Goal: Task Accomplishment & Management: Use online tool/utility

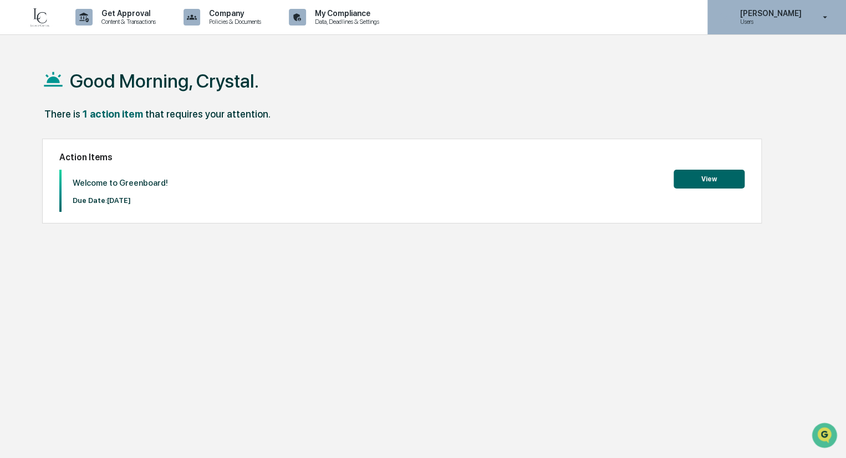
click at [802, 16] on p "[PERSON_NAME]" at bounding box center [768, 13] width 76 height 9
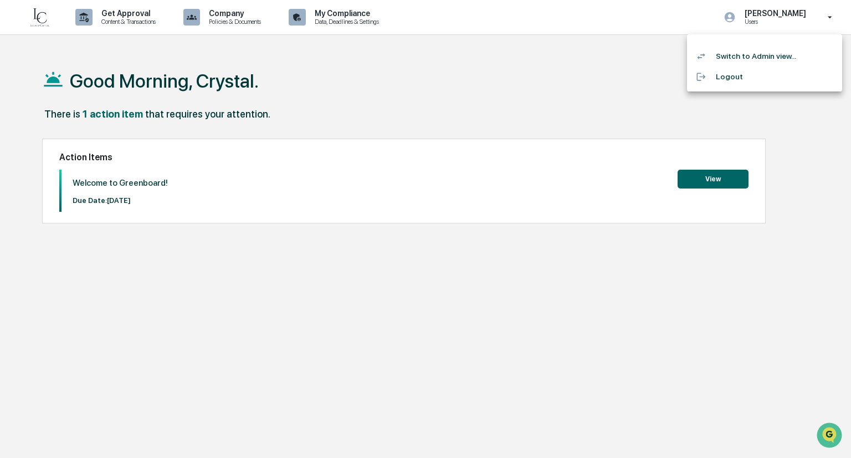
click at [738, 62] on li "Switch to Admin view..." at bounding box center [764, 56] width 155 height 21
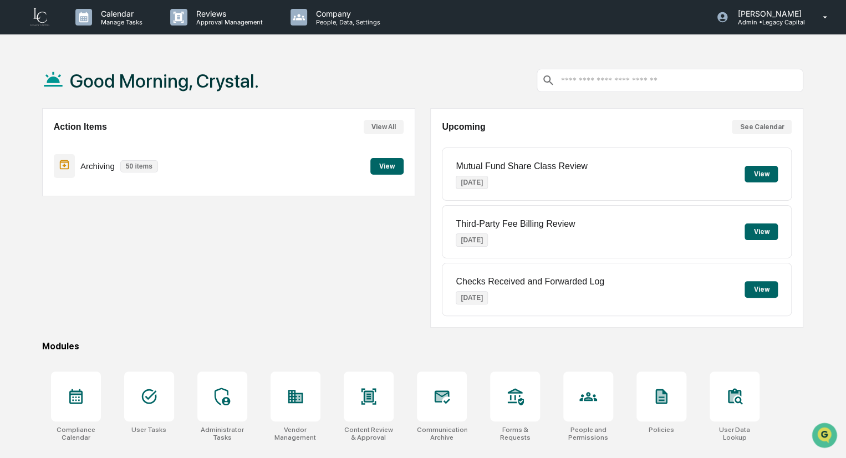
click at [388, 167] on button "View" at bounding box center [386, 166] width 33 height 17
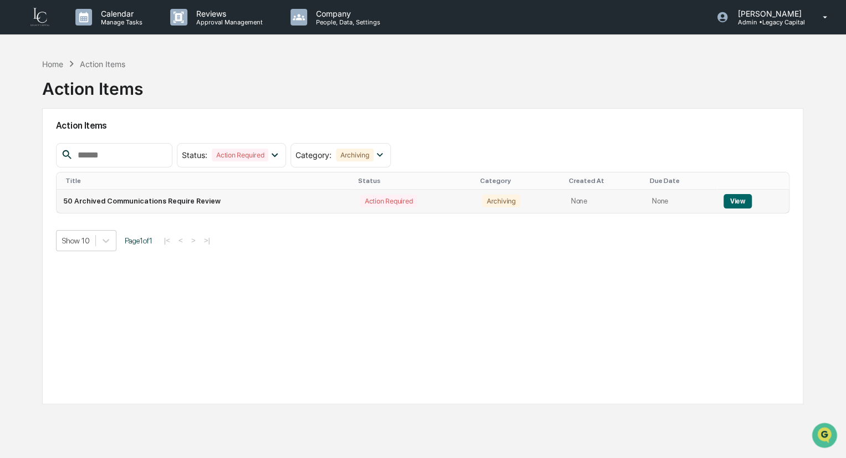
click at [738, 202] on button "View" at bounding box center [737, 201] width 28 height 14
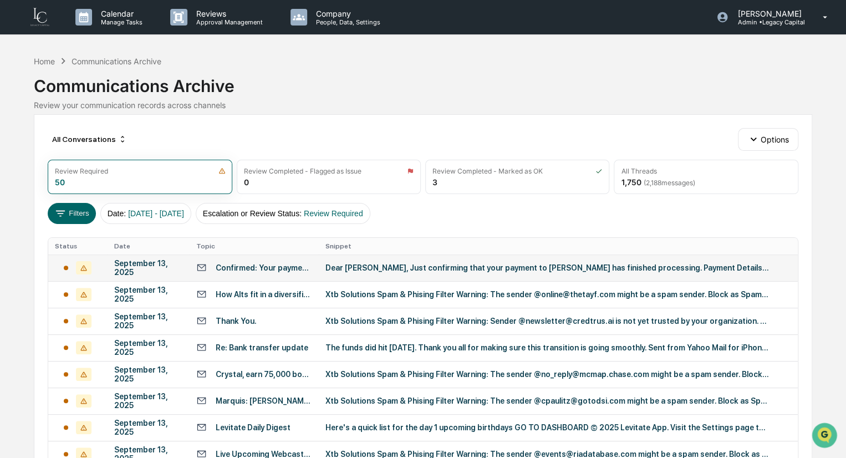
click at [70, 265] on div at bounding box center [78, 267] width 46 height 13
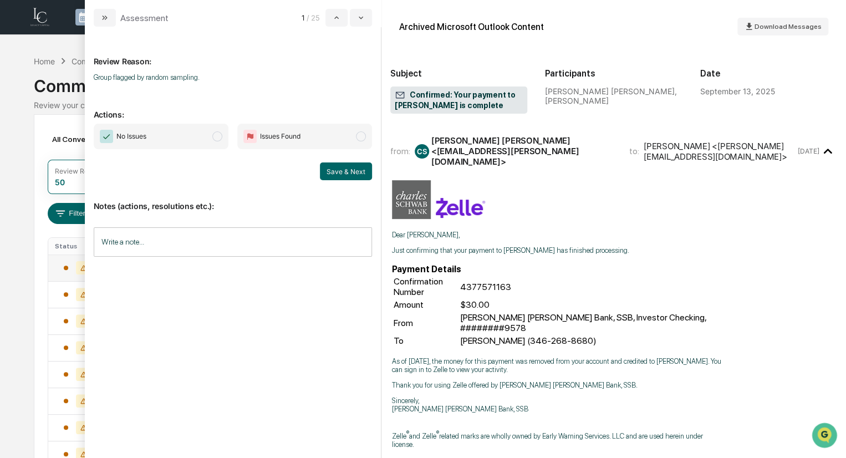
click at [202, 134] on span "No Issues" at bounding box center [161, 136] width 135 height 25
click at [357, 167] on button "Save & Next" at bounding box center [346, 171] width 52 height 18
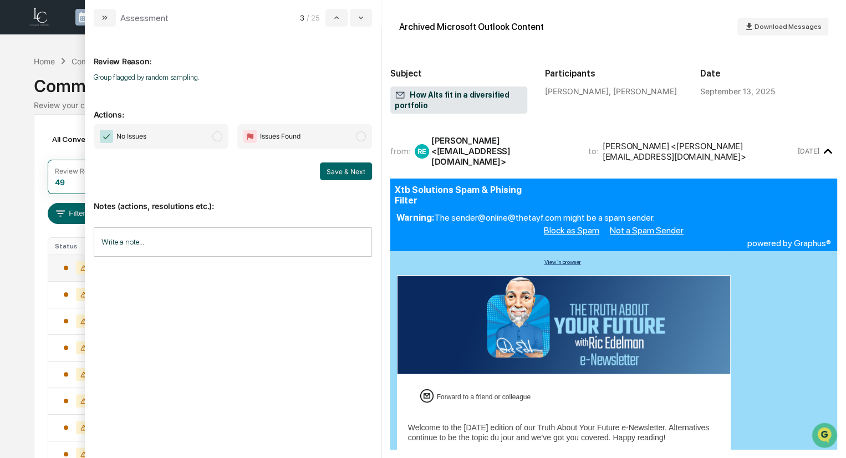
drag, startPoint x: 223, startPoint y: 136, endPoint x: 242, endPoint y: 144, distance: 21.1
click at [222, 136] on span "modal" at bounding box center [217, 136] width 10 height 10
click at [337, 171] on button "Save & Next" at bounding box center [346, 171] width 52 height 18
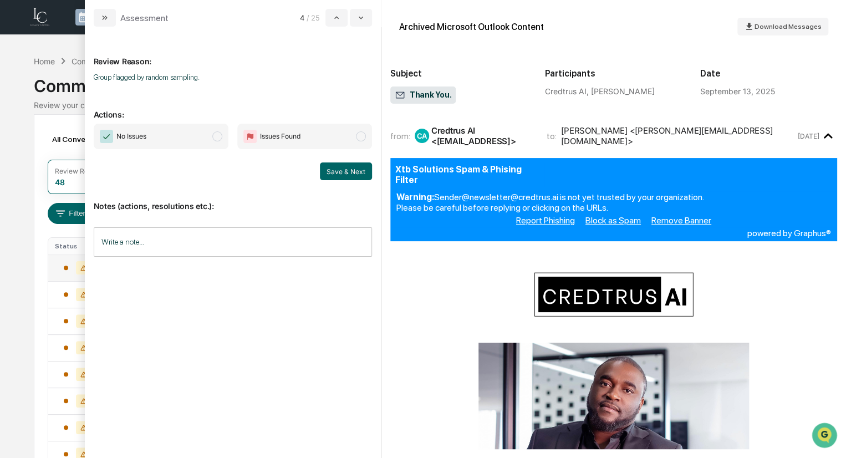
click at [193, 134] on span "No Issues" at bounding box center [161, 136] width 135 height 25
click at [340, 172] on button "Save & Next" at bounding box center [346, 171] width 52 height 18
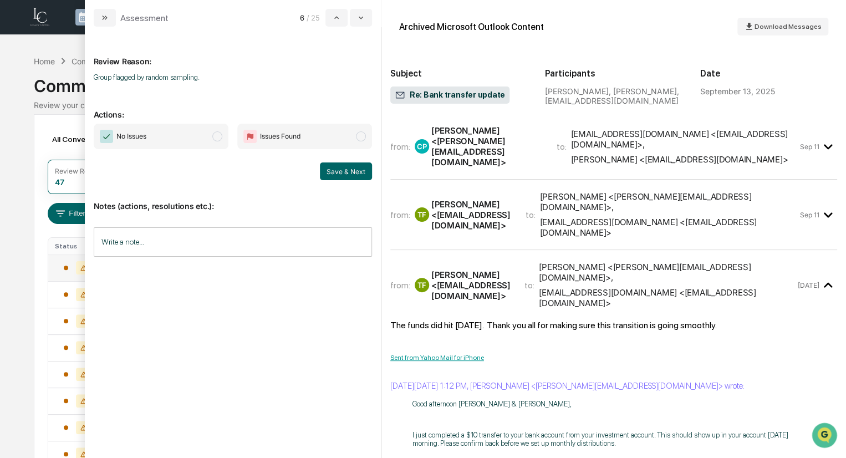
click at [185, 136] on span "No Issues" at bounding box center [161, 136] width 135 height 25
click at [337, 167] on button "Save & Next" at bounding box center [346, 171] width 52 height 18
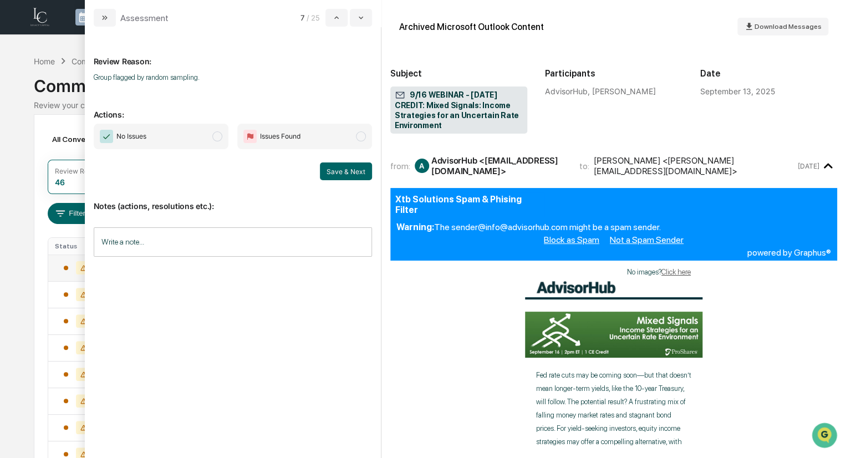
click at [174, 136] on span "No Issues" at bounding box center [161, 136] width 135 height 25
click at [361, 171] on button "Save & Next" at bounding box center [346, 171] width 52 height 18
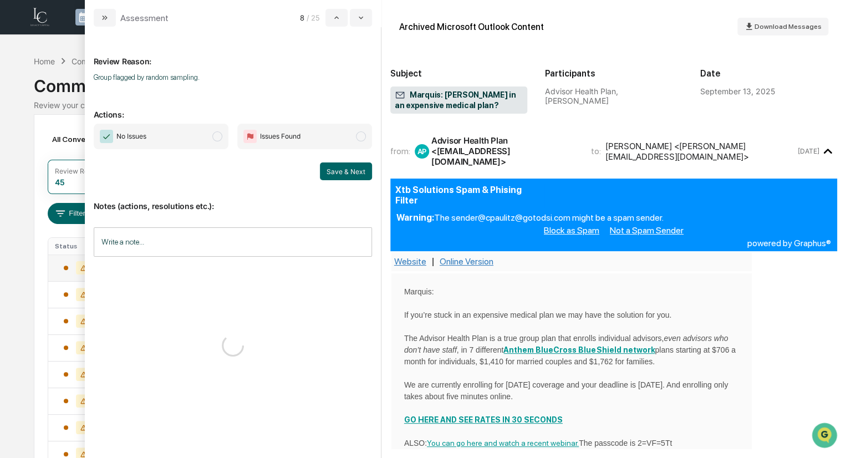
click at [189, 142] on span "No Issues" at bounding box center [161, 136] width 135 height 25
click at [344, 173] on button "Save & Next" at bounding box center [346, 171] width 52 height 18
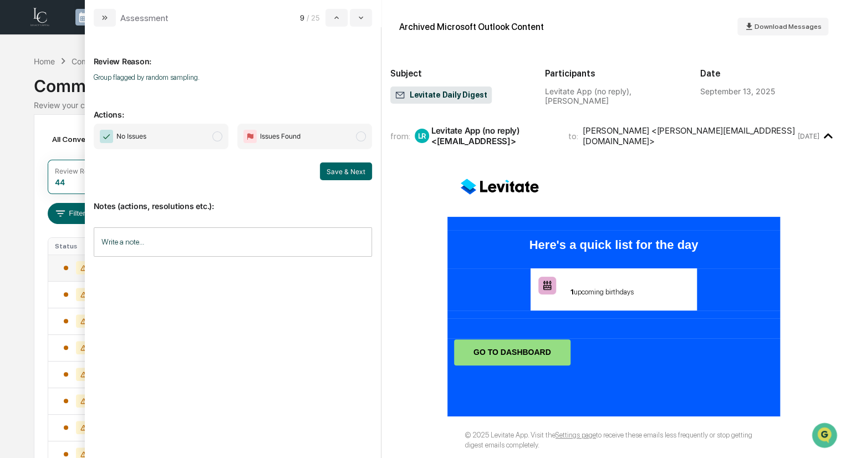
click at [176, 141] on span "No Issues" at bounding box center [161, 136] width 135 height 25
click at [349, 166] on button "Save & Next" at bounding box center [346, 171] width 52 height 18
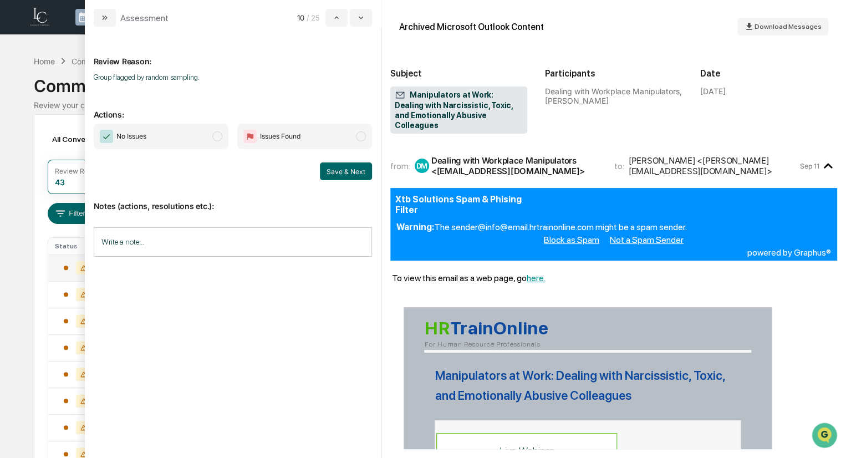
click at [145, 142] on span "No Issues" at bounding box center [123, 136] width 47 height 13
click at [344, 167] on button "Save & Next" at bounding box center [346, 171] width 52 height 18
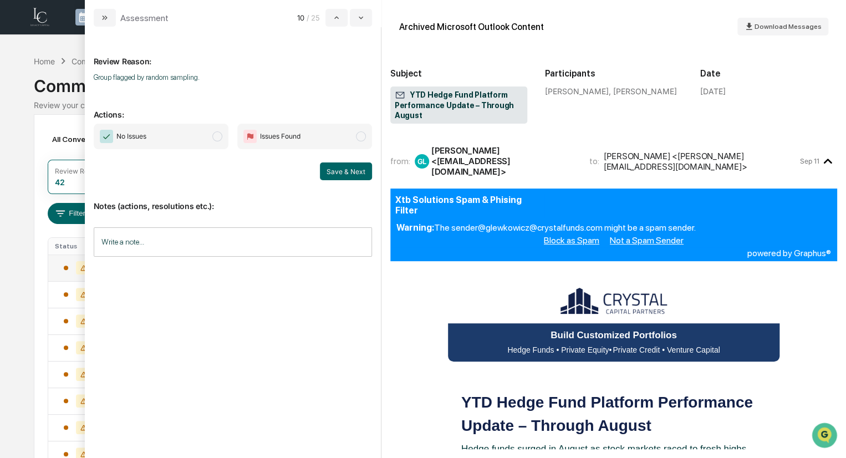
click at [146, 138] on span "No Issues" at bounding box center [131, 136] width 30 height 11
click at [339, 168] on button "Save & Next" at bounding box center [346, 171] width 52 height 18
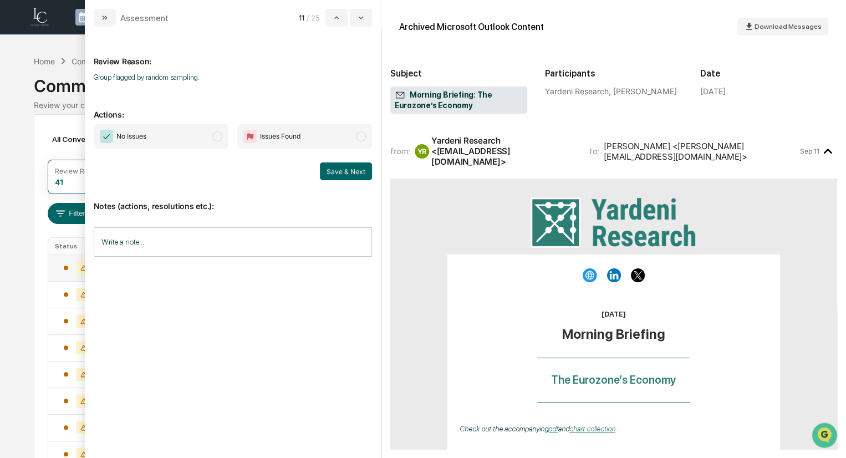
click at [143, 146] on span "No Issues" at bounding box center [161, 136] width 135 height 25
click at [349, 170] on button "Save & Next" at bounding box center [346, 171] width 52 height 18
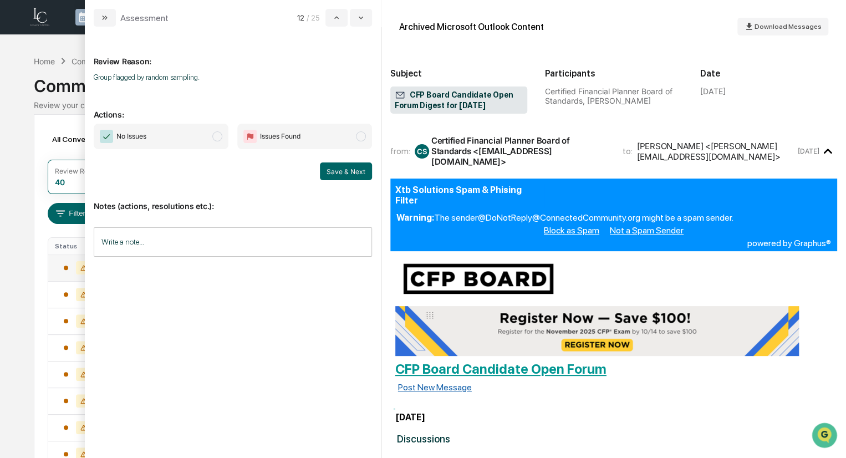
click at [141, 136] on span "No Issues" at bounding box center [131, 136] width 30 height 11
click at [359, 173] on button "Save & Next" at bounding box center [346, 171] width 52 height 18
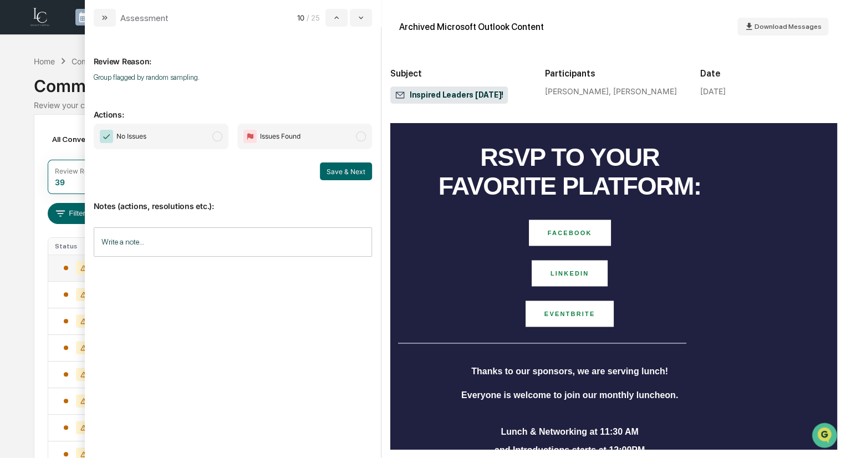
scroll to position [887, 0]
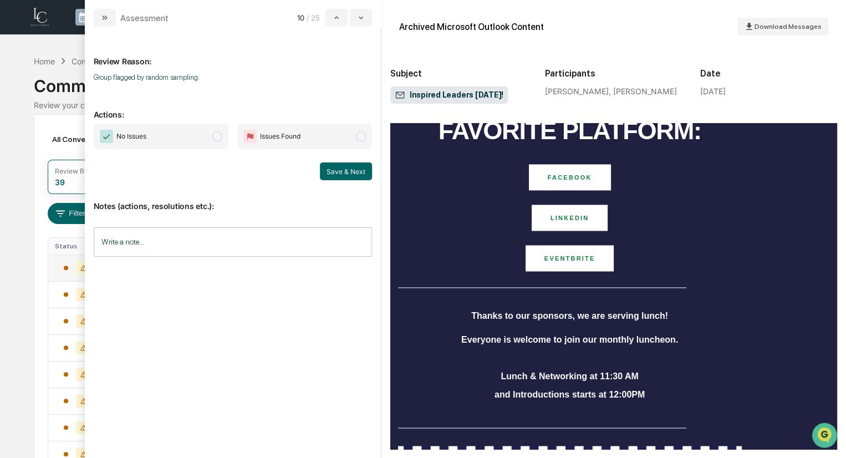
click at [198, 145] on span "No Issues" at bounding box center [161, 136] width 135 height 25
click at [339, 171] on button "Save & Next" at bounding box center [346, 171] width 52 height 18
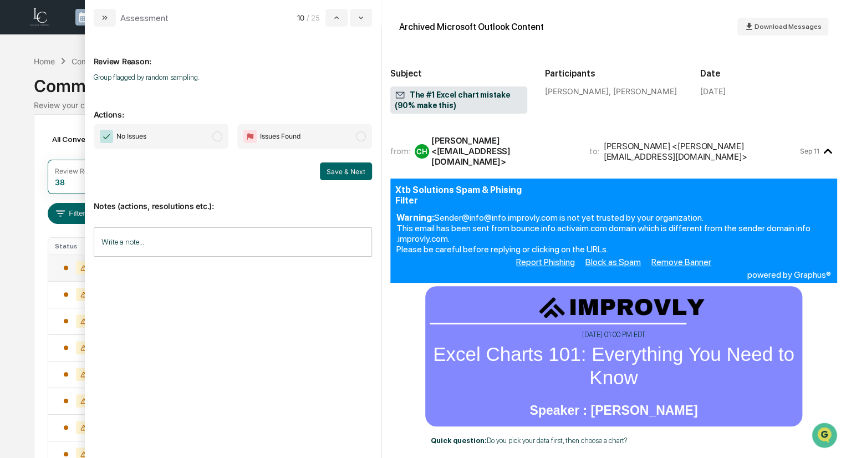
click at [151, 138] on span "No Issues" at bounding box center [161, 136] width 135 height 25
click at [360, 178] on button "Save & Next" at bounding box center [346, 171] width 52 height 18
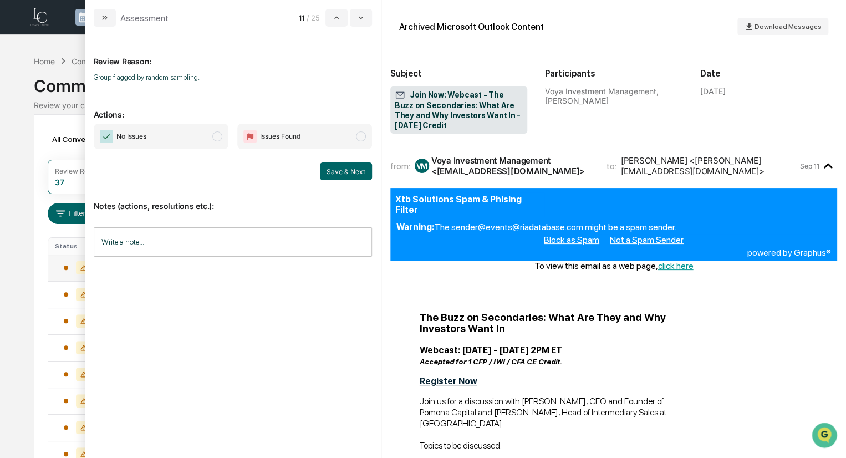
click at [140, 141] on span "No Issues" at bounding box center [131, 136] width 30 height 11
click at [345, 177] on button "Save & Next" at bounding box center [346, 171] width 52 height 18
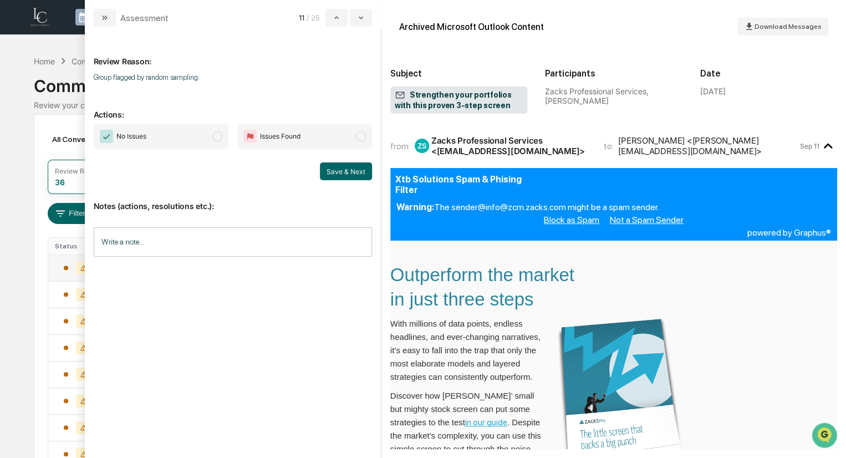
click at [182, 145] on span "No Issues" at bounding box center [161, 136] width 135 height 25
click at [352, 172] on button "Save & Next" at bounding box center [346, 171] width 52 height 18
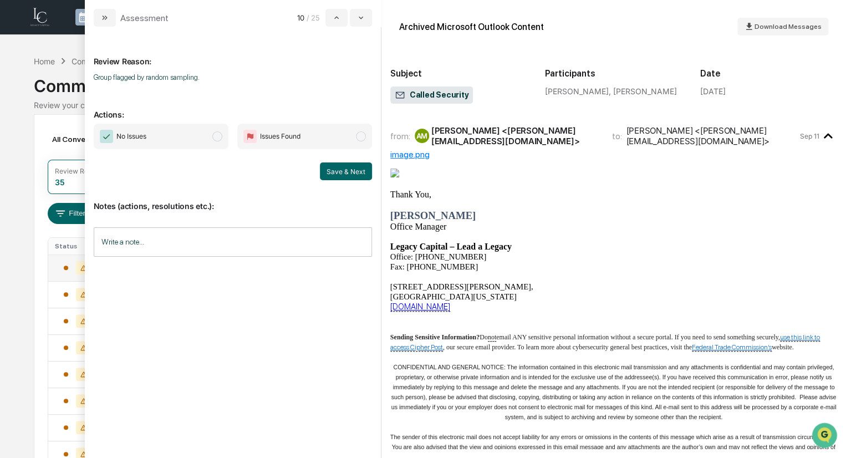
click at [197, 134] on span "No Issues" at bounding box center [161, 136] width 135 height 25
click at [365, 171] on button "Save & Next" at bounding box center [346, 171] width 52 height 18
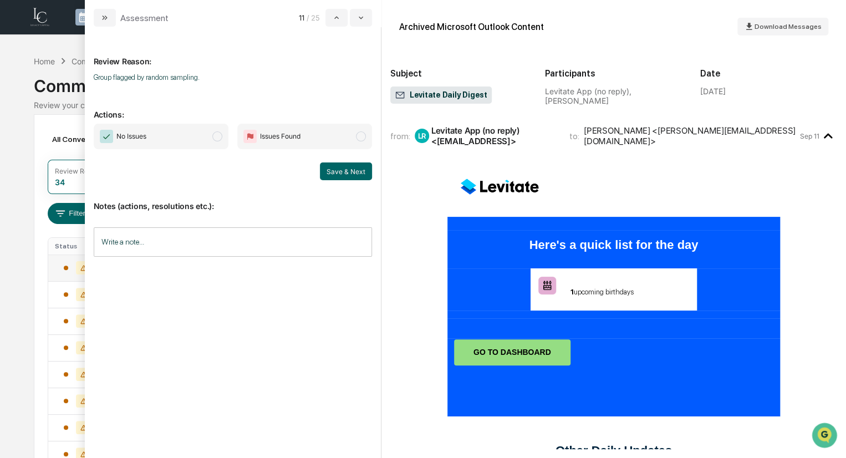
click at [223, 142] on span "No Issues" at bounding box center [161, 136] width 135 height 25
click at [363, 160] on div "No Issues Issues Found Save & Next" at bounding box center [233, 152] width 278 height 57
click at [361, 169] on button "Save & Next" at bounding box center [346, 171] width 52 height 18
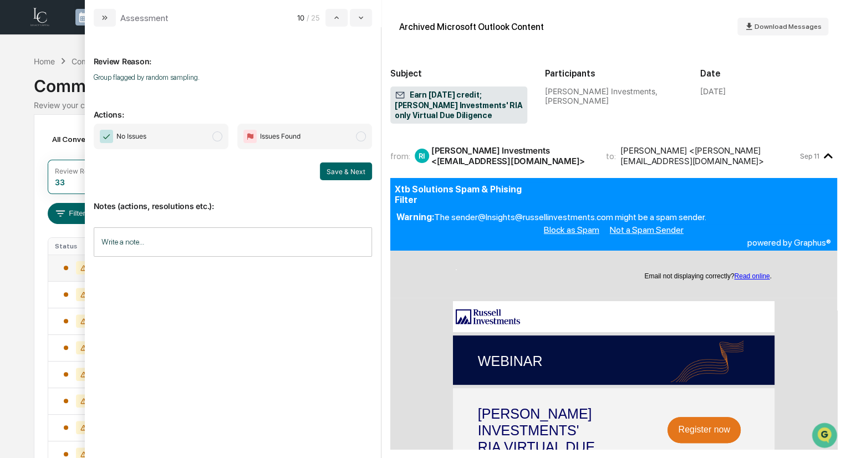
click at [173, 134] on span "No Issues" at bounding box center [161, 136] width 135 height 25
click at [357, 169] on button "Save & Next" at bounding box center [346, 171] width 52 height 18
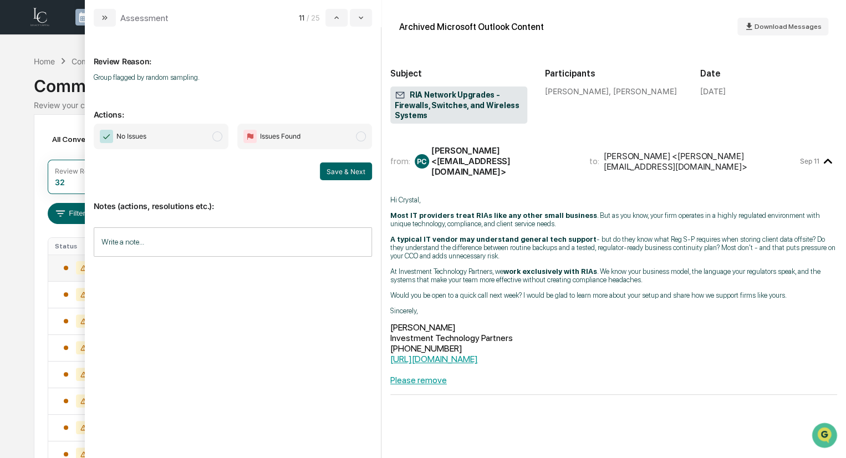
click at [141, 141] on span "No Issues" at bounding box center [131, 136] width 30 height 11
click at [367, 175] on button "Save & Next" at bounding box center [346, 171] width 52 height 18
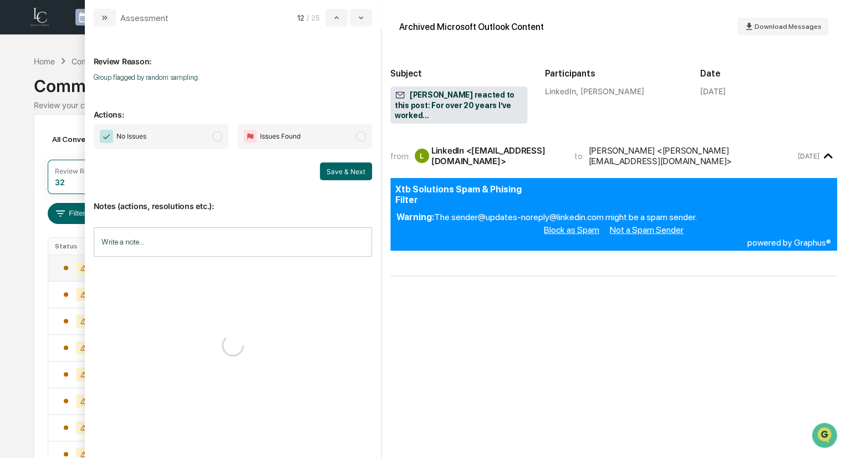
click at [173, 143] on span "No Issues" at bounding box center [161, 136] width 135 height 25
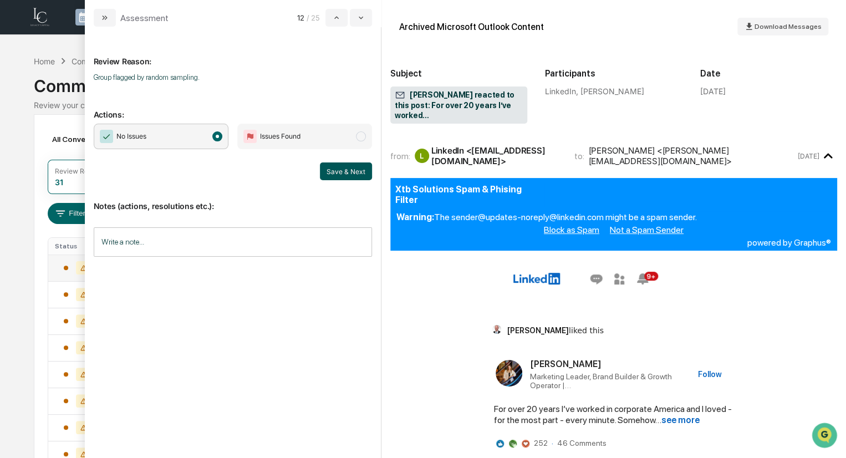
click at [363, 175] on button "Save & Next" at bounding box center [346, 171] width 52 height 18
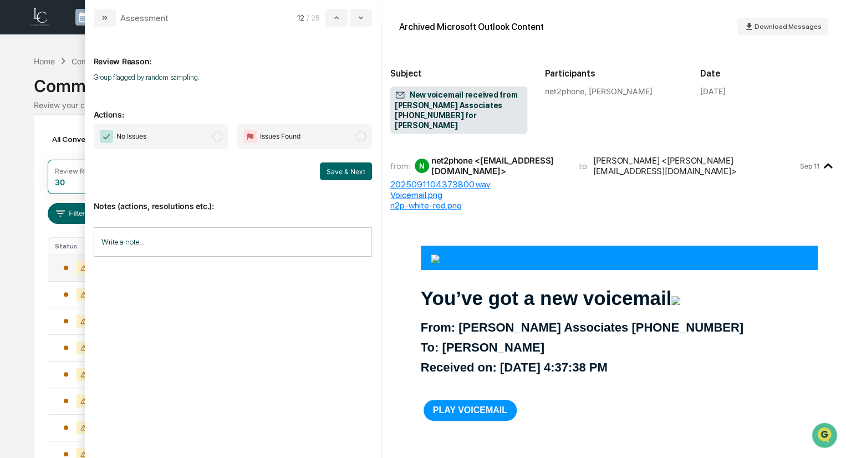
click at [188, 139] on span "No Issues" at bounding box center [161, 136] width 135 height 25
click at [360, 172] on button "Save & Next" at bounding box center [346, 171] width 52 height 18
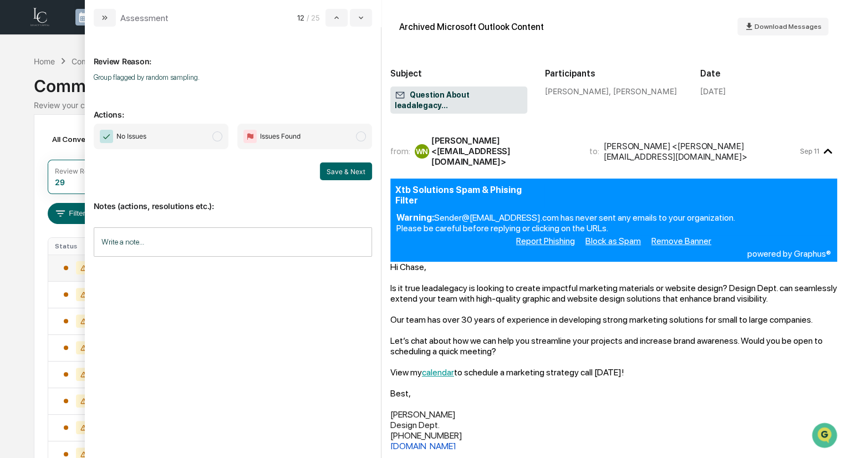
click at [208, 137] on span "No Issues" at bounding box center [161, 136] width 135 height 25
click at [339, 170] on button "Save & Next" at bounding box center [346, 171] width 52 height 18
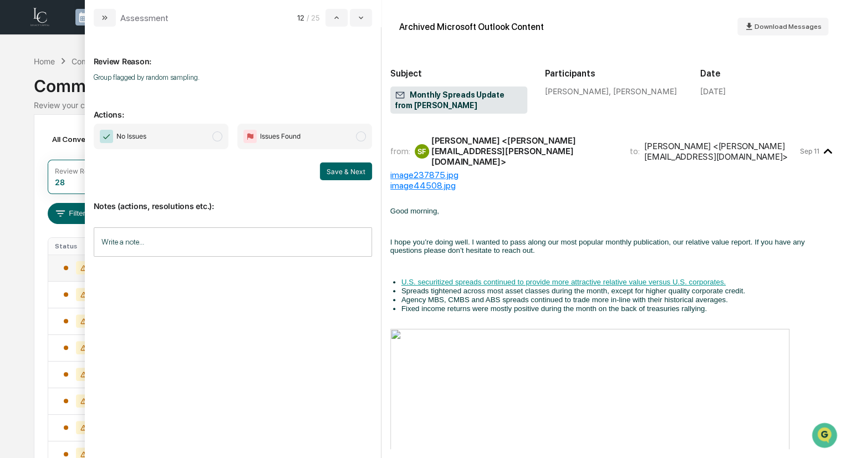
click at [192, 139] on span "No Issues" at bounding box center [161, 136] width 135 height 25
click at [336, 172] on button "Save & Next" at bounding box center [346, 171] width 52 height 18
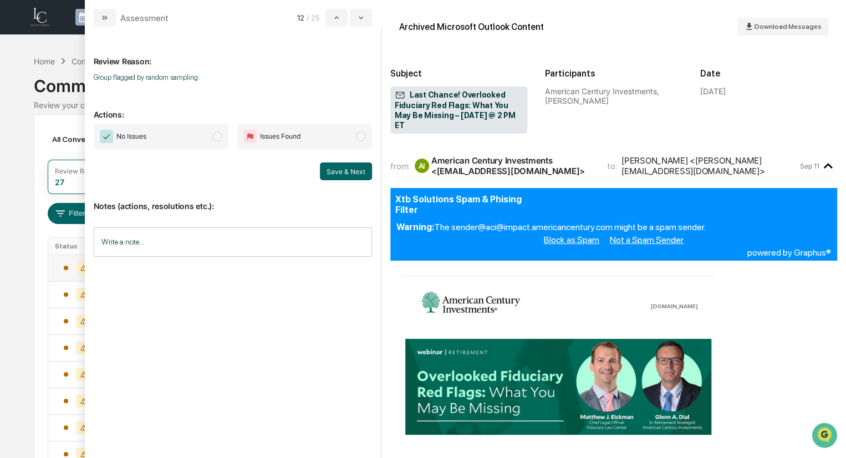
click at [151, 151] on div "No Issues Issues Found Save & Next" at bounding box center [233, 152] width 278 height 57
drag, startPoint x: 173, startPoint y: 140, endPoint x: 277, endPoint y: 152, distance: 104.9
click at [176, 141] on span "No Issues" at bounding box center [161, 136] width 135 height 25
click at [337, 167] on button "Save & Next" at bounding box center [346, 171] width 52 height 18
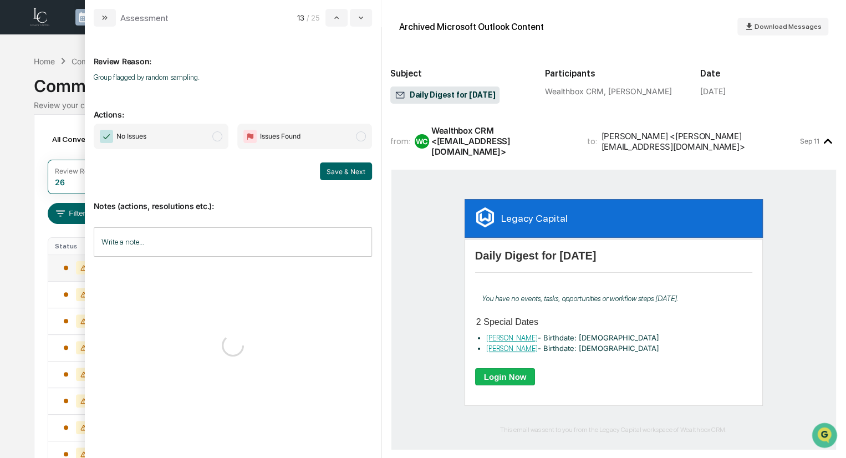
click at [173, 132] on span "No Issues" at bounding box center [161, 136] width 135 height 25
click at [350, 172] on button "Save & Next" at bounding box center [346, 171] width 52 height 18
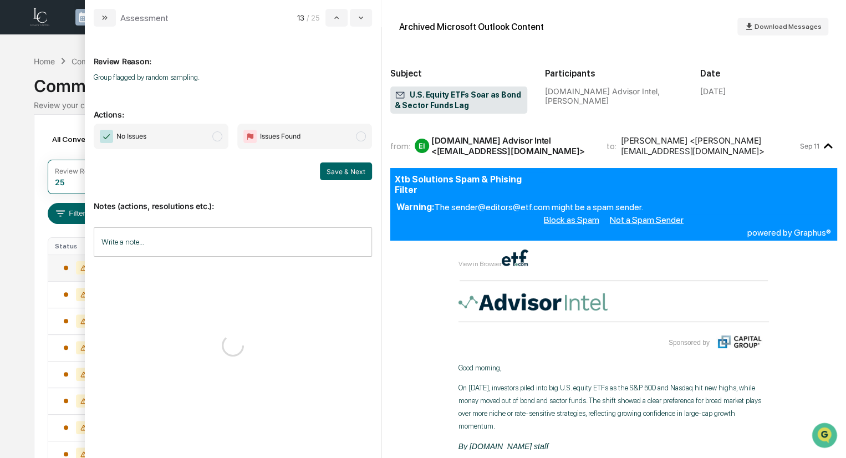
drag, startPoint x: 194, startPoint y: 151, endPoint x: 169, endPoint y: 136, distance: 29.8
click at [169, 136] on span "No Issues" at bounding box center [161, 136] width 135 height 25
click at [347, 168] on button "Save & Next" at bounding box center [346, 171] width 52 height 18
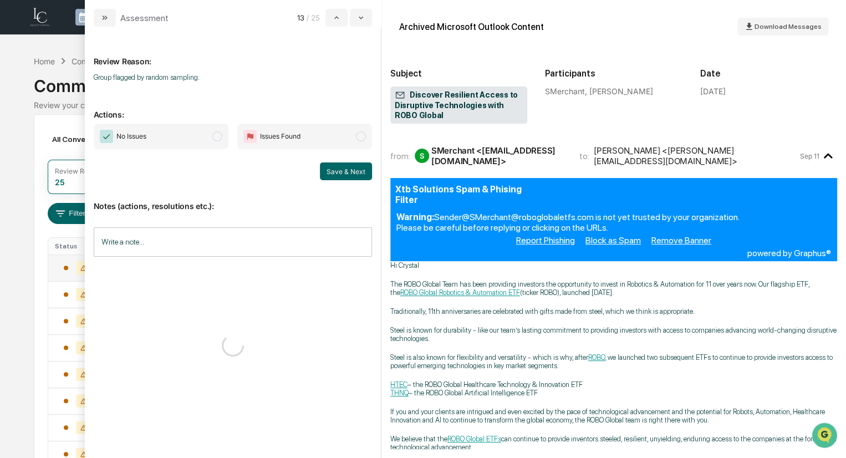
click at [190, 143] on span "No Issues" at bounding box center [161, 136] width 135 height 25
click at [355, 172] on button "Save & Next" at bounding box center [346, 171] width 52 height 18
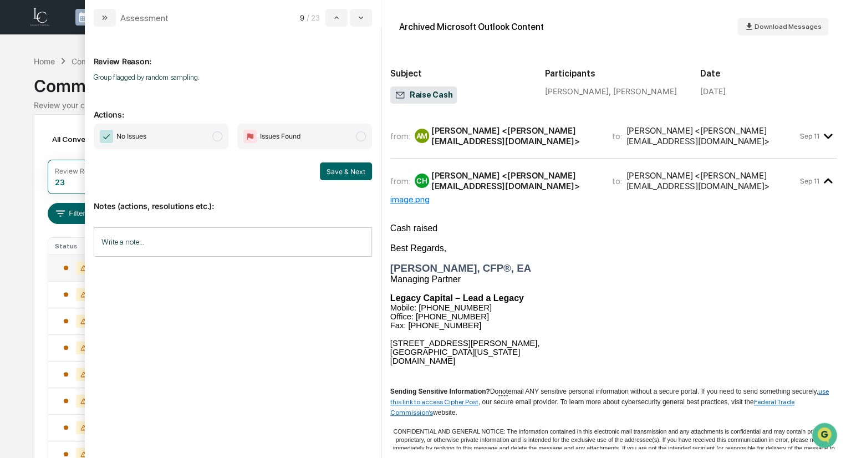
click at [150, 140] on span "No Issues" at bounding box center [161, 136] width 135 height 25
click at [340, 167] on button "Save & Next" at bounding box center [346, 171] width 52 height 18
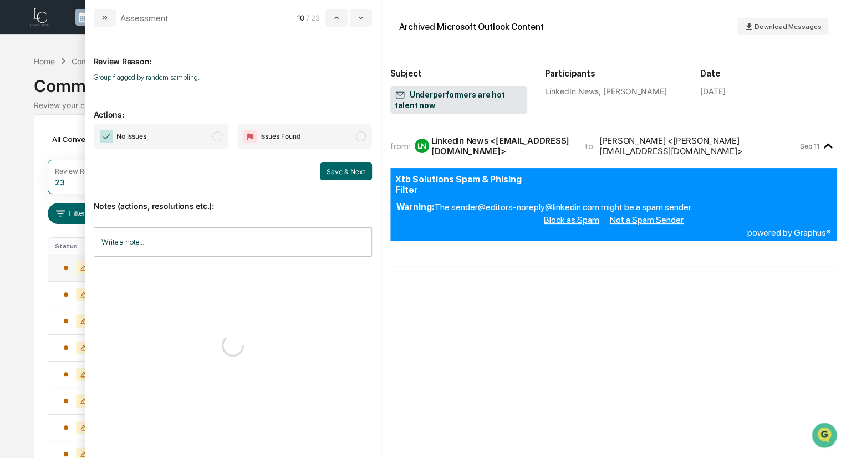
click at [152, 128] on span "No Issues" at bounding box center [161, 136] width 135 height 25
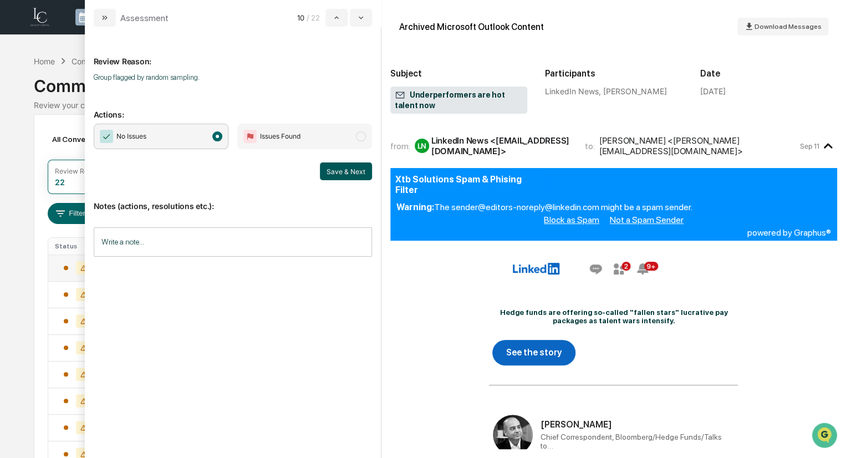
click at [339, 172] on button "Save & Next" at bounding box center [346, 171] width 52 height 18
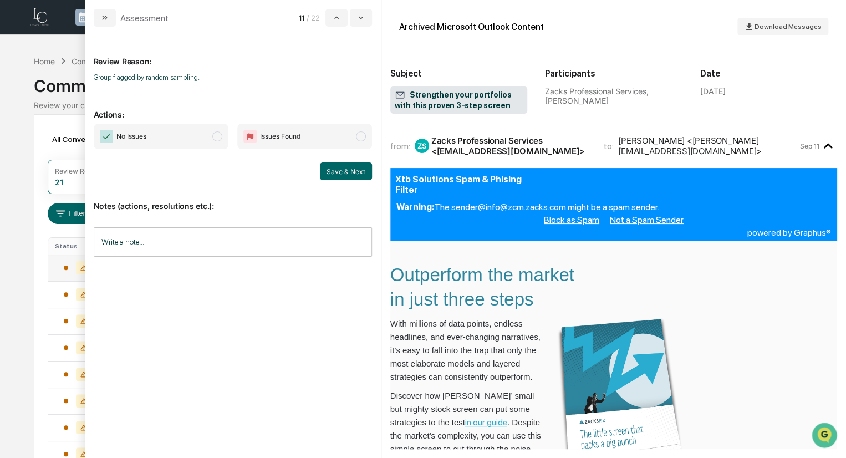
click at [115, 135] on span "No Issues" at bounding box center [123, 136] width 47 height 13
click at [335, 171] on button "Save & Next" at bounding box center [346, 171] width 52 height 18
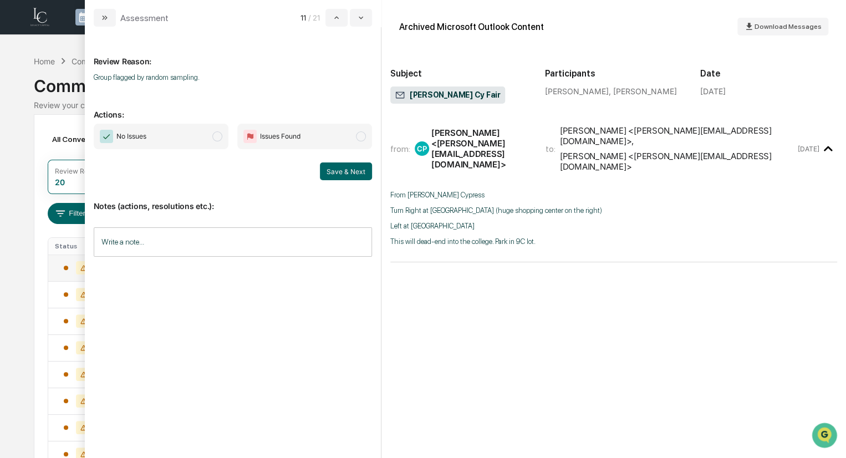
click at [168, 141] on span "No Issues" at bounding box center [161, 136] width 135 height 25
click at [364, 177] on button "Save & Next" at bounding box center [346, 171] width 52 height 18
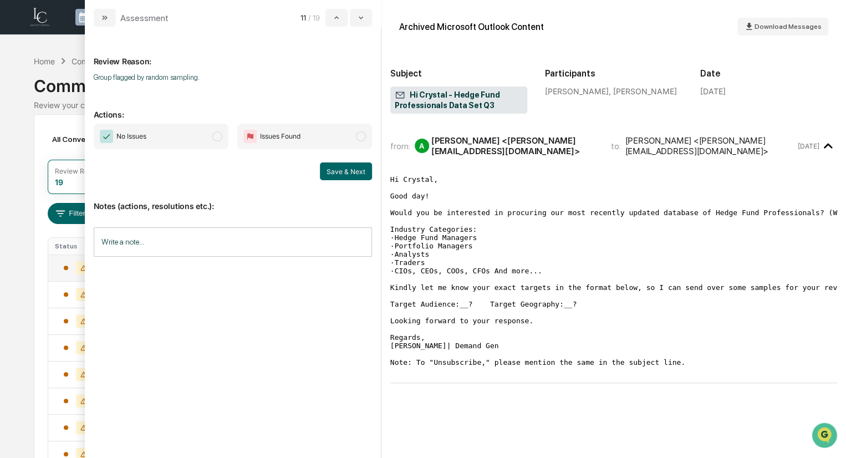
click at [153, 130] on span "No Issues" at bounding box center [161, 136] width 135 height 25
click at [377, 171] on div "Review Reason: Group flagged by random sampling. Actions: No Issues Issues Foun…" at bounding box center [233, 242] width 296 height 431
click at [351, 169] on button "Save & Next" at bounding box center [346, 171] width 52 height 18
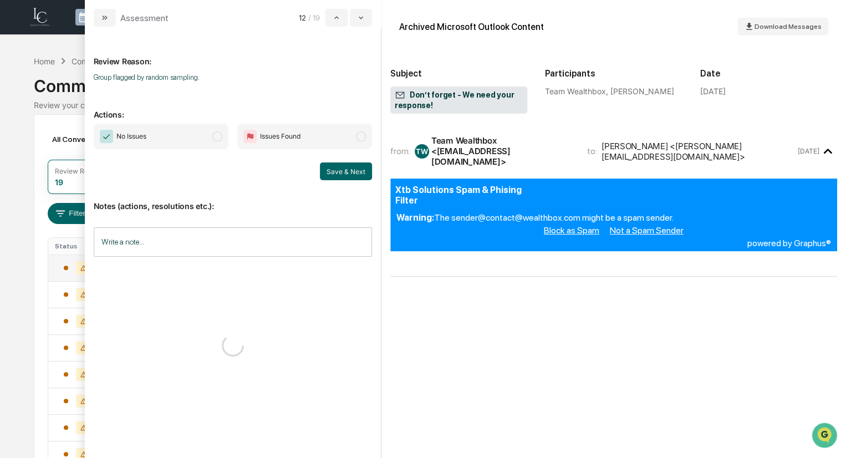
click at [176, 137] on span "No Issues" at bounding box center [161, 136] width 135 height 25
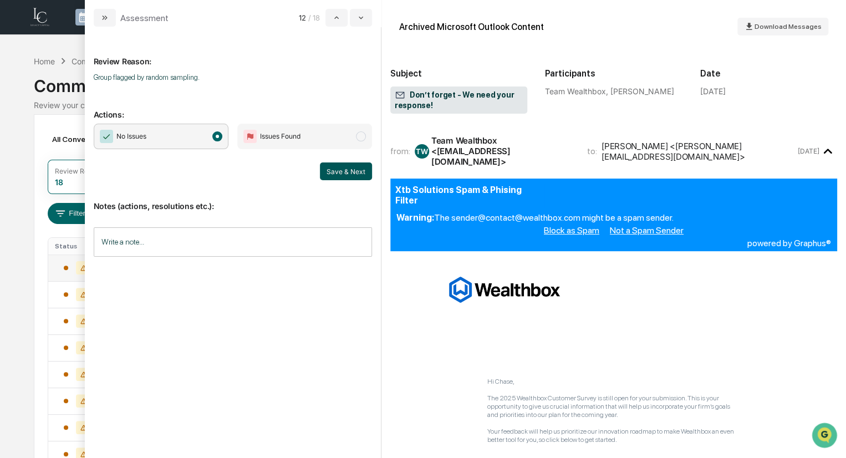
click at [339, 177] on button "Save & Next" at bounding box center [346, 171] width 52 height 18
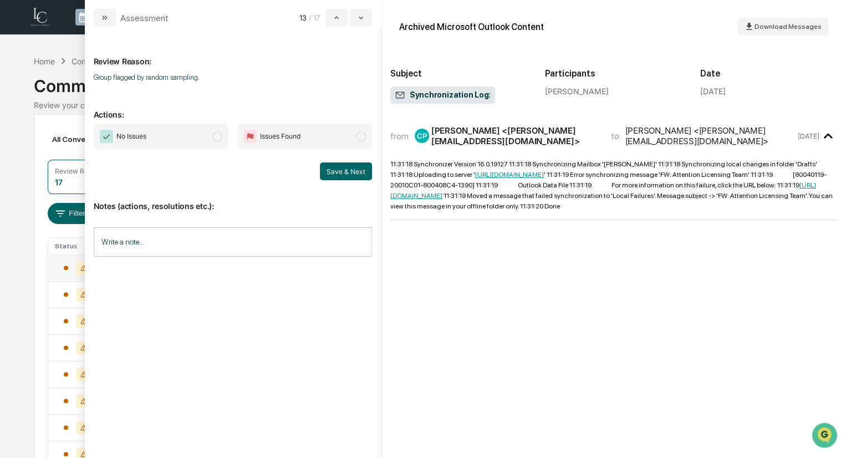
click at [171, 137] on span "No Issues" at bounding box center [161, 136] width 135 height 25
click at [366, 173] on button "Save & Next" at bounding box center [346, 171] width 52 height 18
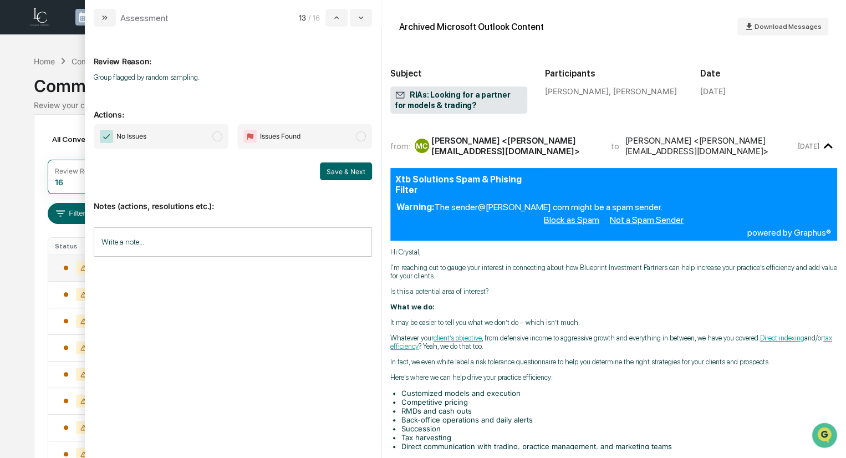
click at [178, 133] on span "No Issues" at bounding box center [161, 136] width 135 height 25
click at [350, 168] on button "Save & Next" at bounding box center [346, 171] width 52 height 18
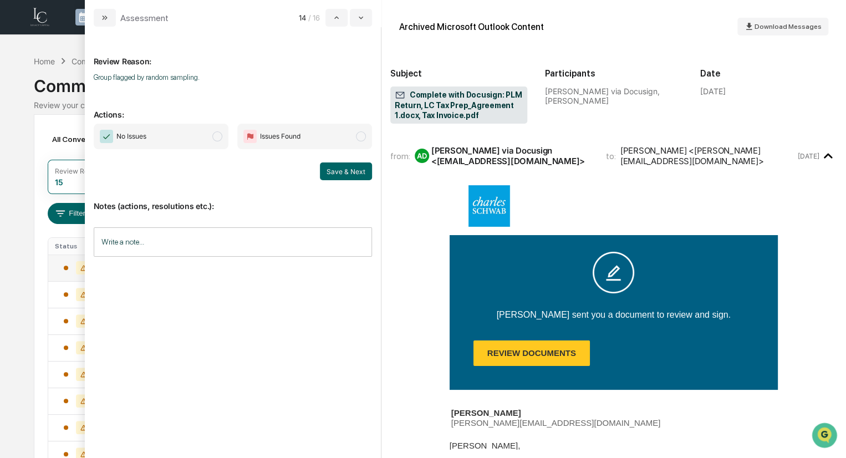
click at [182, 142] on span "No Issues" at bounding box center [161, 136] width 135 height 25
click at [348, 172] on button "Save & Next" at bounding box center [346, 171] width 52 height 18
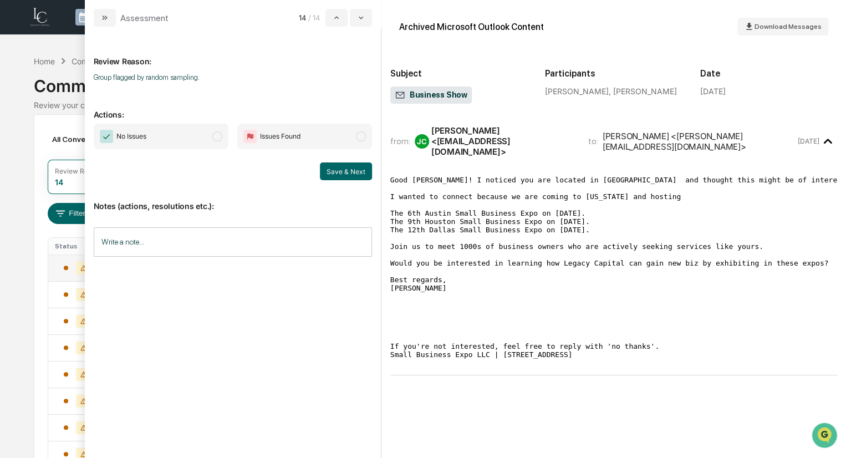
click at [201, 142] on span "No Issues" at bounding box center [161, 136] width 135 height 25
click at [363, 173] on button "Save & Next" at bounding box center [346, 171] width 52 height 18
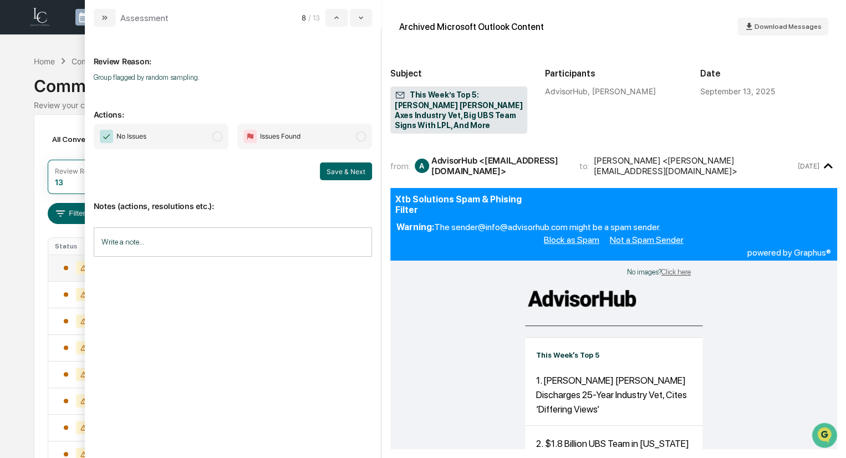
click at [189, 141] on span "No Issues" at bounding box center [161, 136] width 135 height 25
click at [377, 171] on div "Review Reason: Group flagged by random sampling. Actions: No Issues Issues Foun…" at bounding box center [233, 242] width 296 height 431
click at [339, 173] on button "Save & Next" at bounding box center [346, 171] width 52 height 18
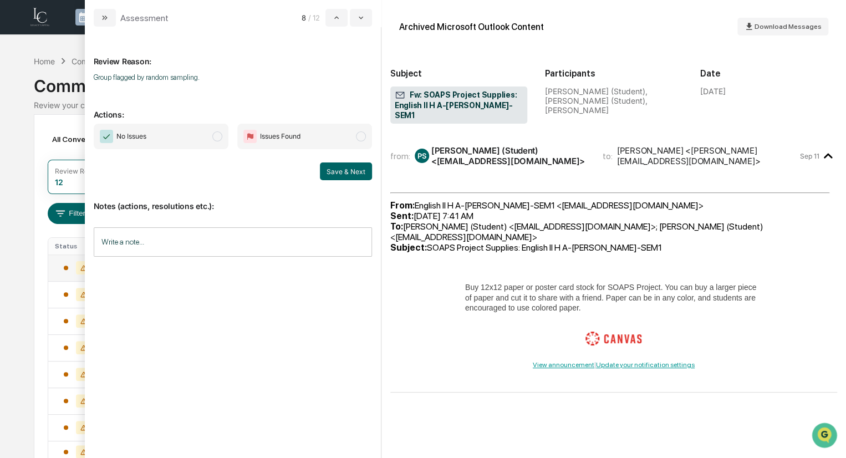
click at [182, 137] on span "No Issues" at bounding box center [161, 136] width 135 height 25
click at [335, 168] on button "Save & Next" at bounding box center [346, 171] width 52 height 18
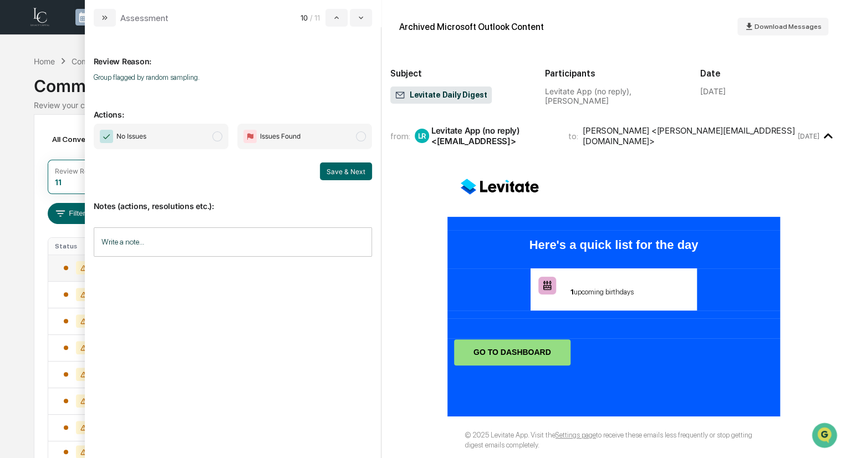
click at [157, 144] on span "No Issues" at bounding box center [161, 136] width 135 height 25
click at [336, 172] on button "Save & Next" at bounding box center [346, 171] width 52 height 18
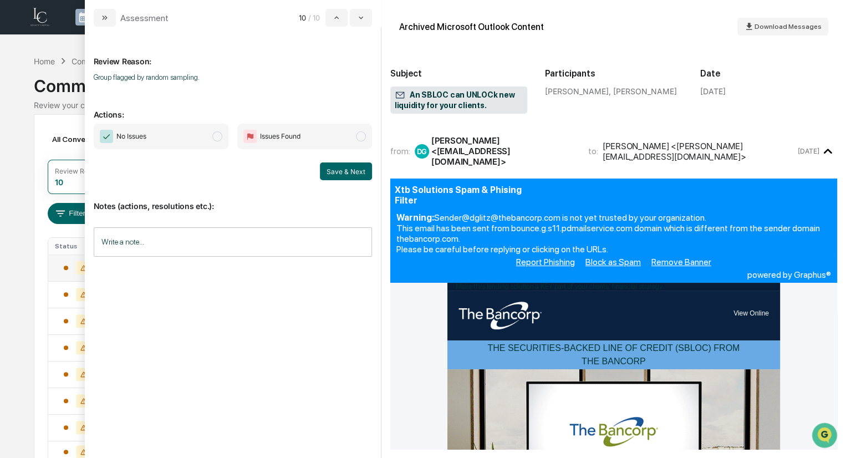
click at [169, 138] on span "No Issues" at bounding box center [161, 136] width 135 height 25
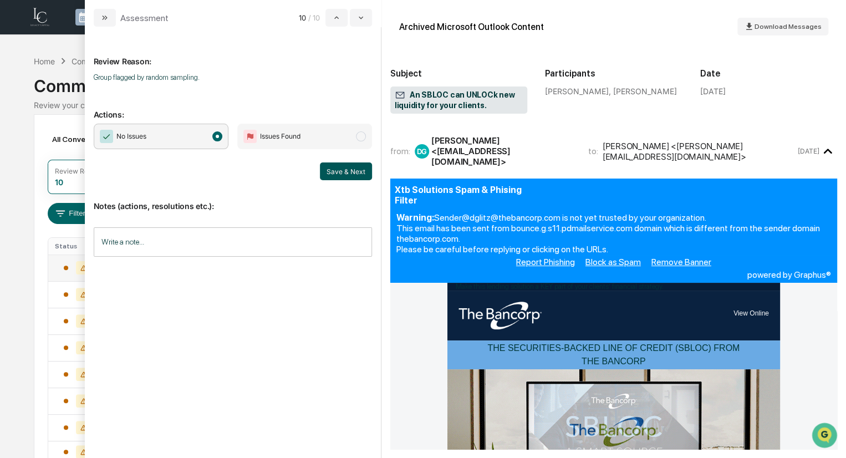
click at [352, 176] on button "Save & Next" at bounding box center [346, 171] width 52 height 18
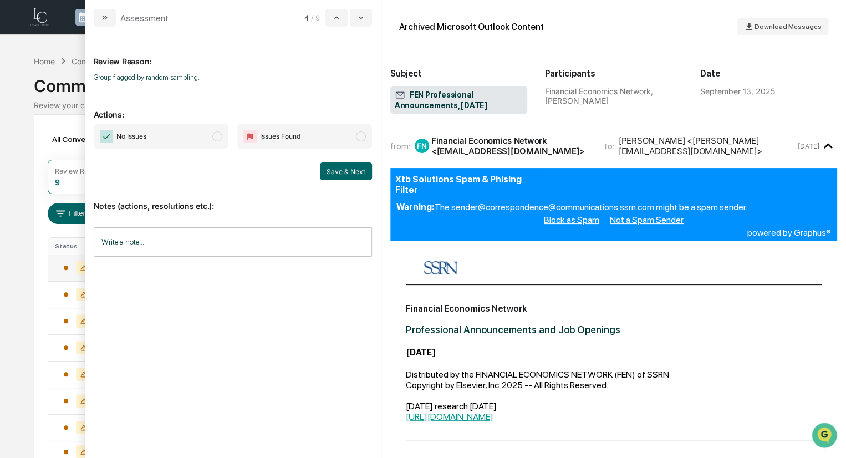
click at [163, 134] on span "No Issues" at bounding box center [161, 136] width 135 height 25
click at [352, 169] on button "Save & Next" at bounding box center [346, 171] width 52 height 18
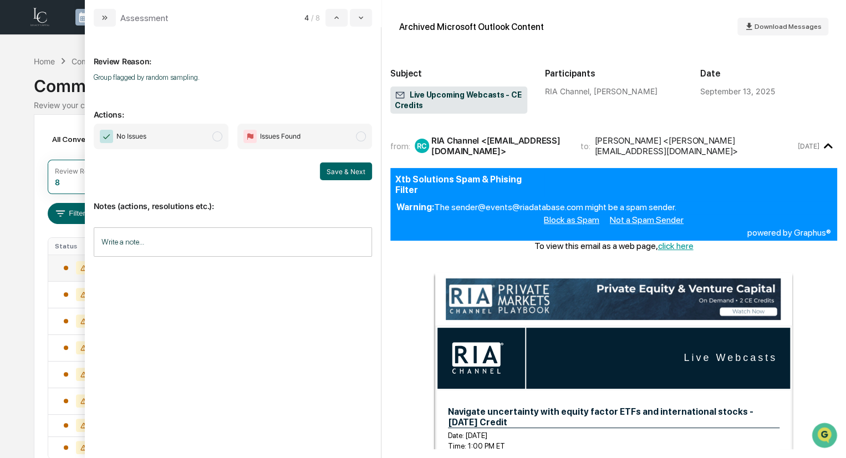
click at [171, 136] on span "No Issues" at bounding box center [161, 136] width 135 height 25
click at [340, 171] on button "Save & Next" at bounding box center [346, 171] width 52 height 18
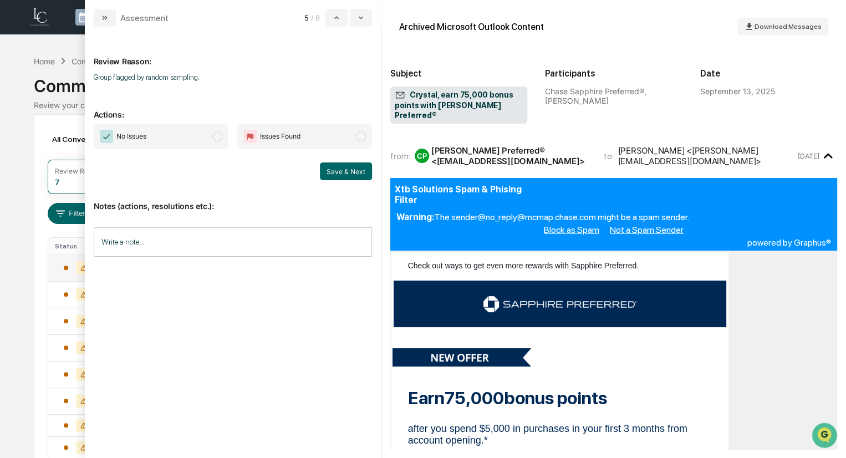
click at [145, 130] on span "No Issues" at bounding box center [123, 136] width 47 height 13
click at [365, 177] on button "Save & Next" at bounding box center [346, 171] width 52 height 18
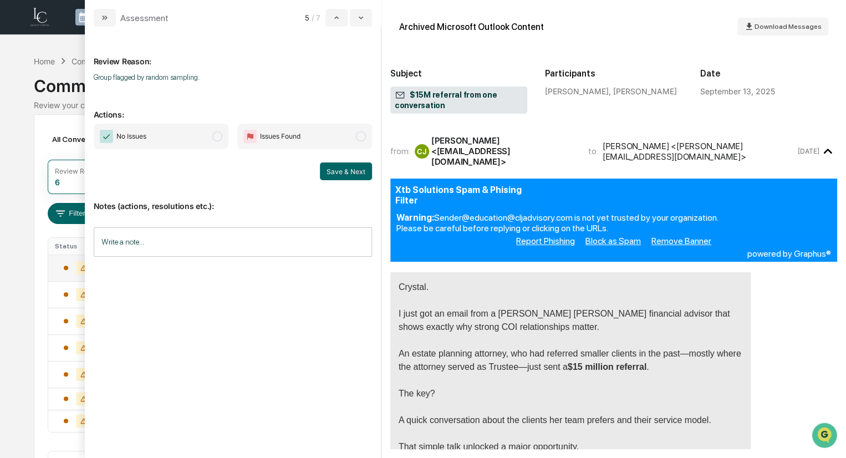
click at [152, 142] on span "No Issues" at bounding box center [161, 136] width 135 height 25
click at [349, 173] on button "Save & Next" at bounding box center [346, 171] width 52 height 18
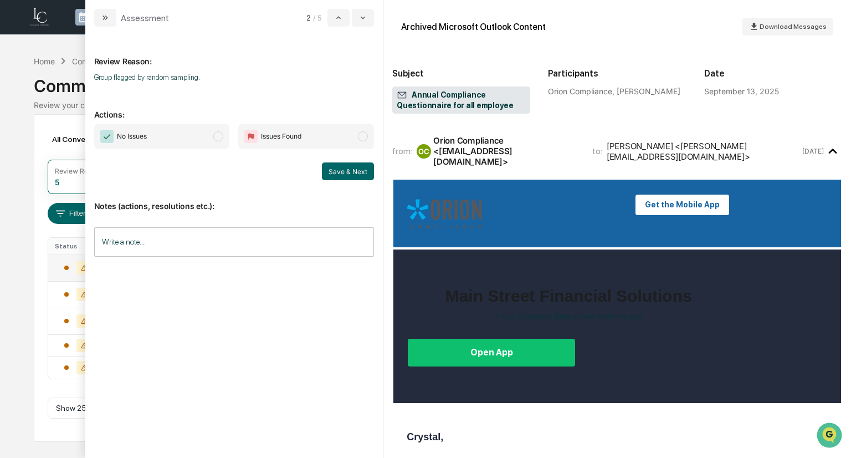
click at [181, 141] on span "No Issues" at bounding box center [162, 136] width 136 height 25
click at [335, 176] on button "Save & Next" at bounding box center [348, 171] width 52 height 18
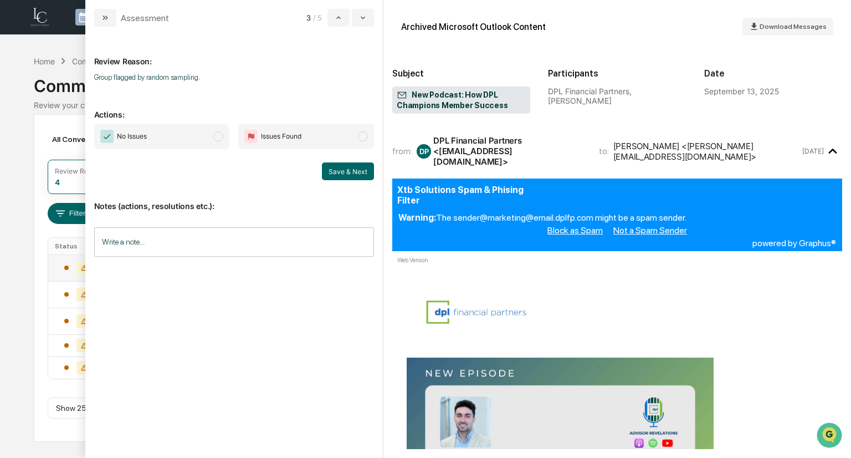
click at [208, 133] on span "No Issues" at bounding box center [162, 136] width 136 height 25
click at [357, 171] on button "Save & Next" at bounding box center [348, 171] width 52 height 18
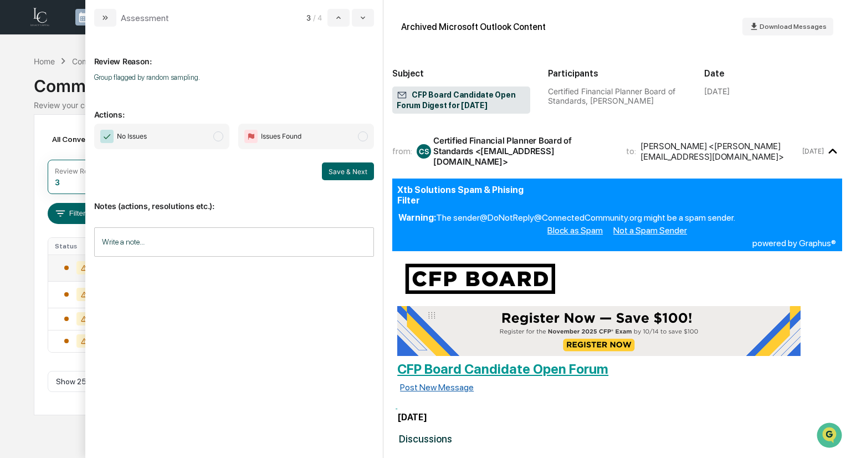
click at [184, 134] on span "No Issues" at bounding box center [162, 136] width 136 height 25
click at [348, 168] on button "Save & Next" at bounding box center [348, 171] width 52 height 18
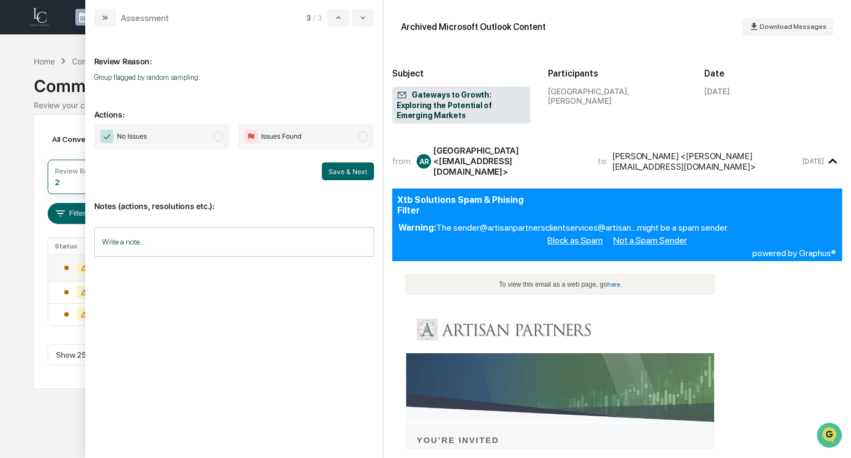
click at [222, 146] on span "No Issues" at bounding box center [162, 136] width 136 height 25
click at [362, 168] on button "Save & Next" at bounding box center [348, 171] width 52 height 18
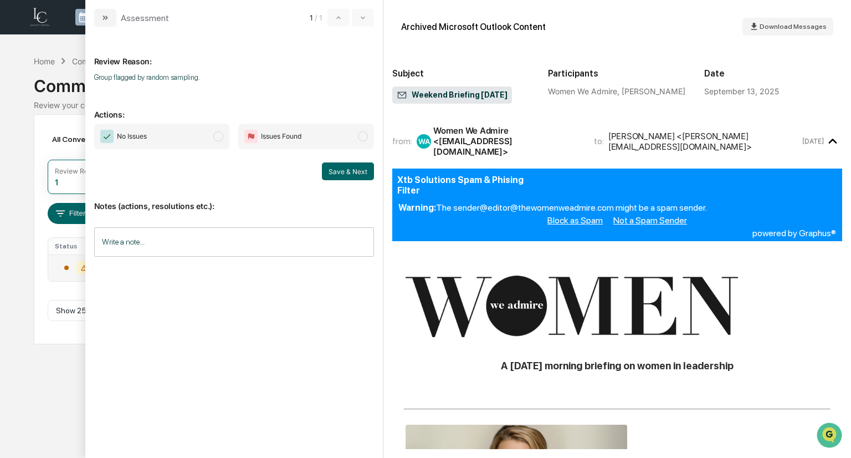
click at [191, 140] on span "No Issues" at bounding box center [162, 136] width 136 height 25
click at [348, 171] on button "Save & Next" at bounding box center [348, 171] width 52 height 18
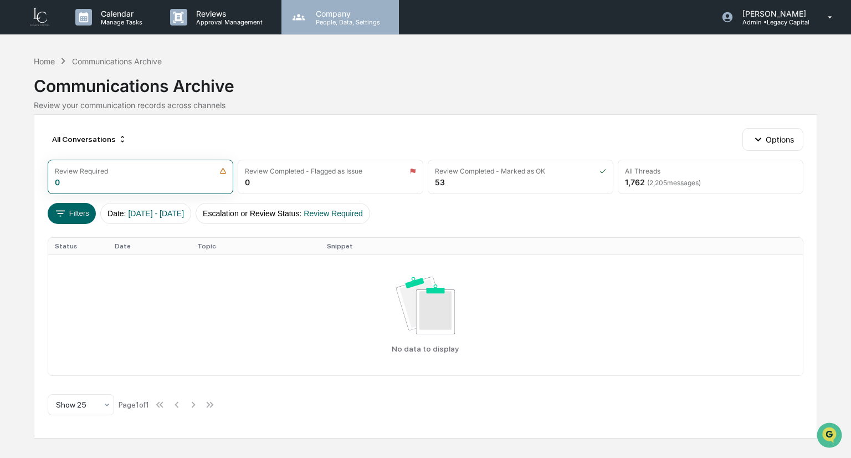
click at [336, 12] on p "Company" at bounding box center [346, 13] width 79 height 9
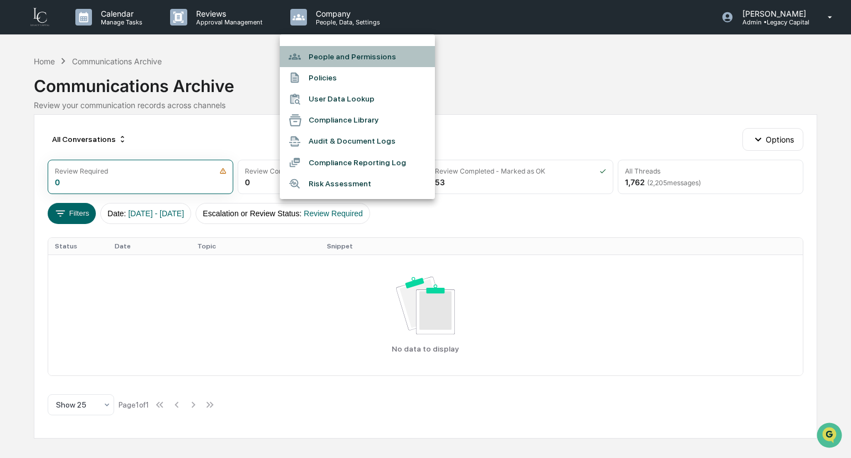
click at [321, 60] on li "People and Permissions" at bounding box center [357, 56] width 155 height 21
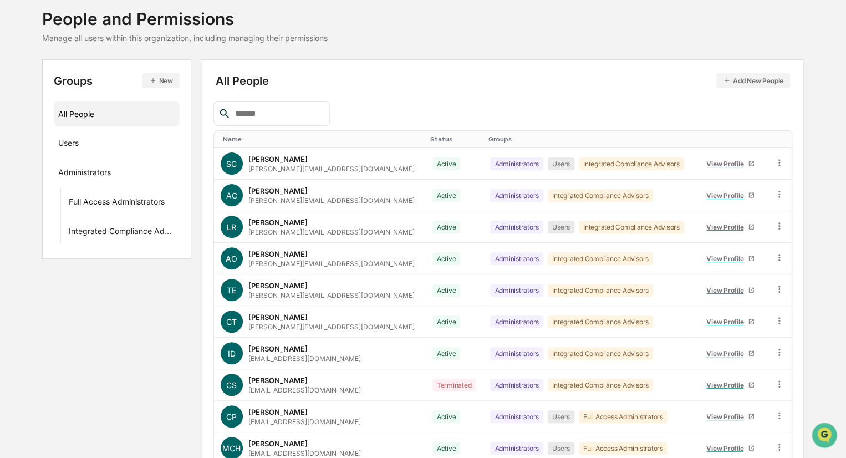
scroll to position [9, 0]
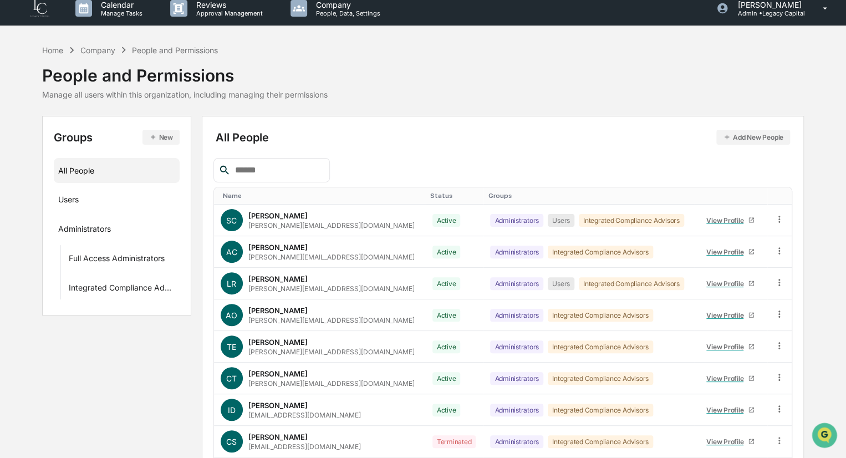
click at [768, 140] on button "Add New People" at bounding box center [753, 137] width 74 height 15
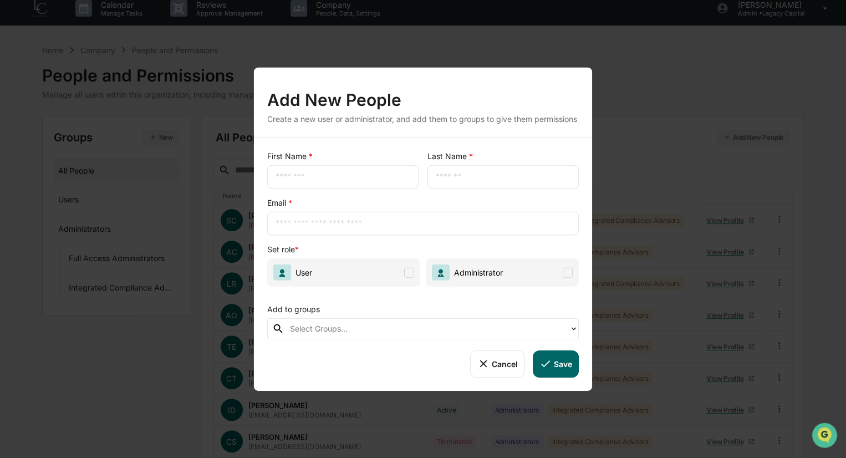
click at [339, 188] on div "​" at bounding box center [342, 176] width 151 height 23
click at [341, 182] on input "text" at bounding box center [342, 176] width 135 height 11
type input "**********"
type input "*****"
click at [368, 226] on input "text" at bounding box center [422, 223] width 295 height 11
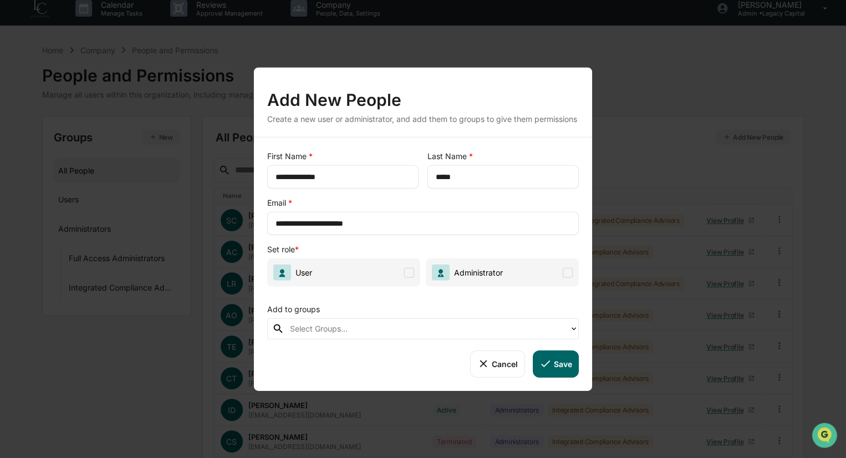
type input "**********"
click at [379, 280] on span "User" at bounding box center [343, 272] width 153 height 28
click at [351, 335] on div "Select Groups..." at bounding box center [427, 328] width 274 height 13
click at [351, 335] on div at bounding box center [427, 328] width 274 height 13
click at [552, 377] on button "Save" at bounding box center [555, 363] width 46 height 27
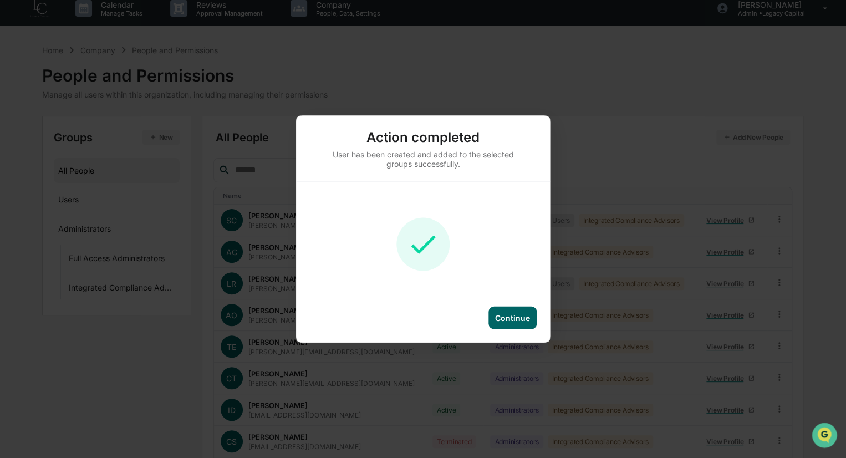
click at [519, 318] on div "Continue" at bounding box center [512, 317] width 35 height 9
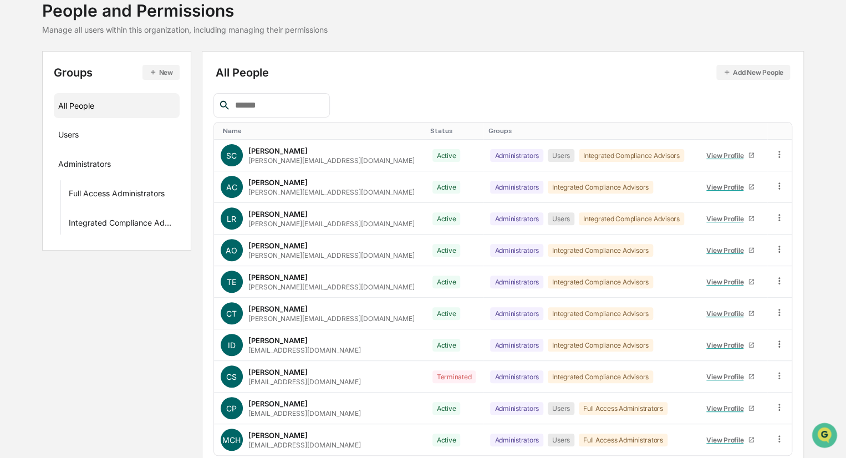
scroll to position [120, 0]
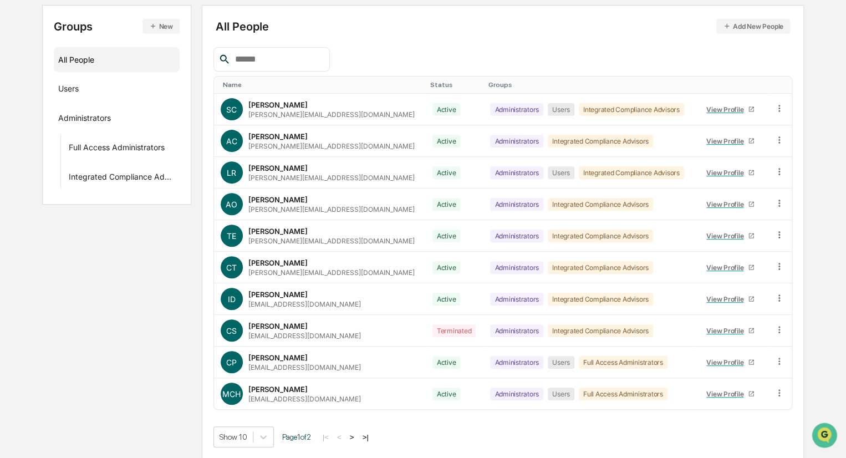
click at [357, 434] on button ">" at bounding box center [351, 436] width 11 height 9
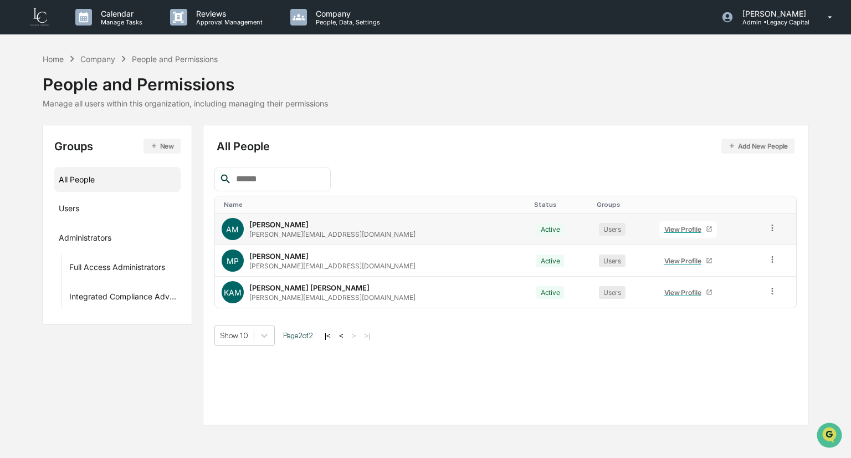
click at [767, 229] on icon at bounding box center [772, 228] width 11 height 11
click at [749, 197] on th at bounding box center [706, 204] width 107 height 17
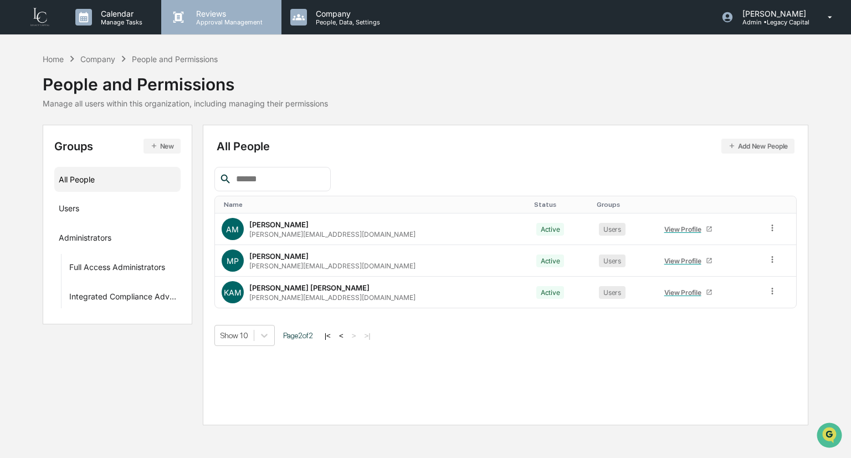
click at [232, 14] on p "Reviews" at bounding box center [227, 13] width 81 height 9
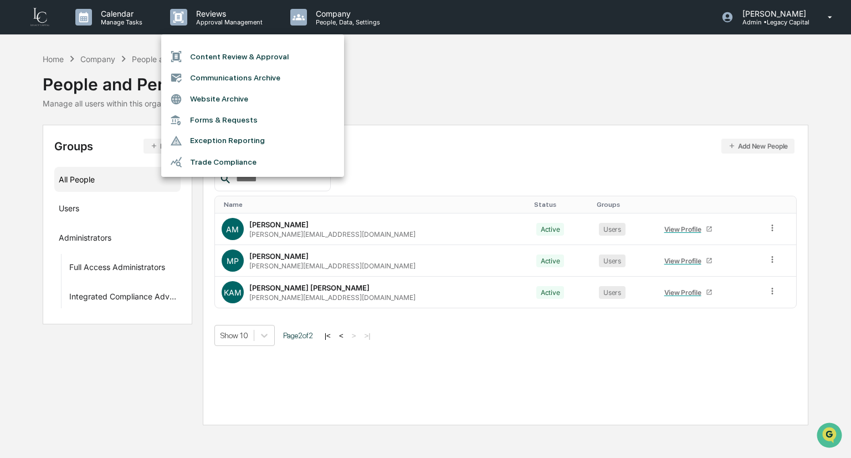
click at [235, 59] on li "Content Review & Approval" at bounding box center [252, 56] width 183 height 21
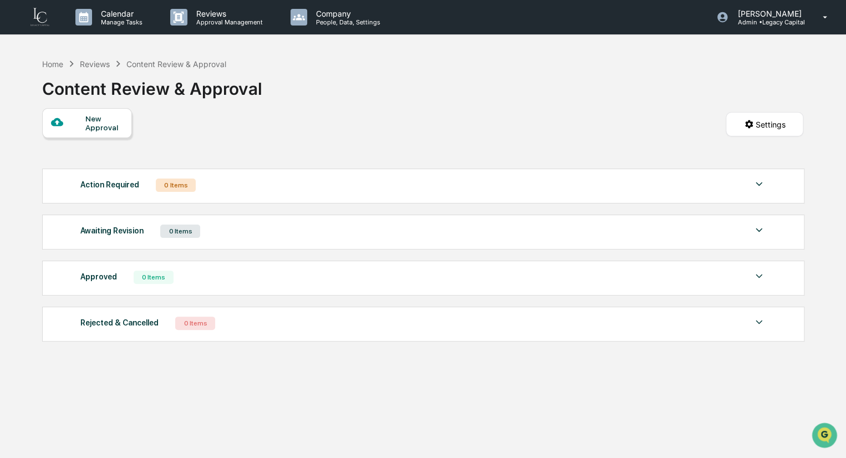
click at [86, 116] on div "New Approval" at bounding box center [103, 123] width 37 height 18
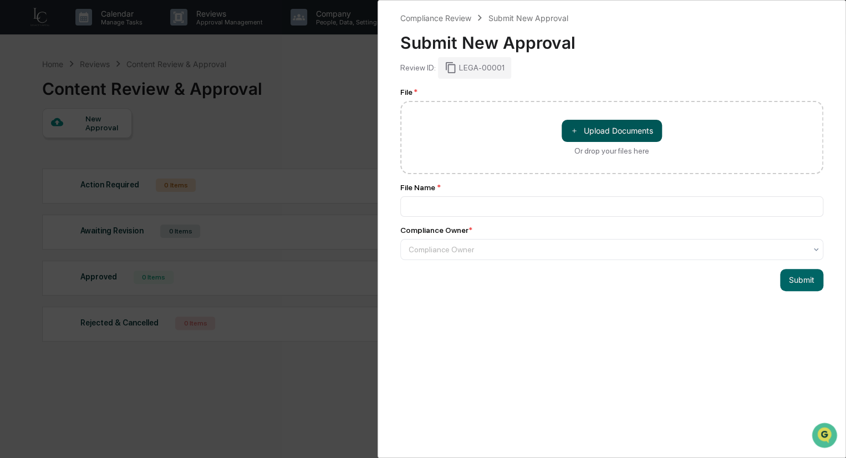
click at [579, 129] on button "＋ Upload Documents" at bounding box center [611, 131] width 100 height 22
type input "**********"
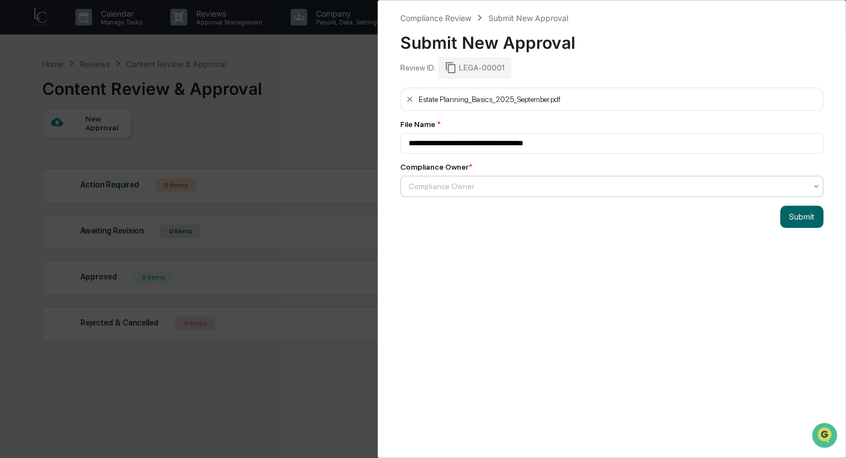
click at [549, 191] on div at bounding box center [606, 186] width 397 height 11
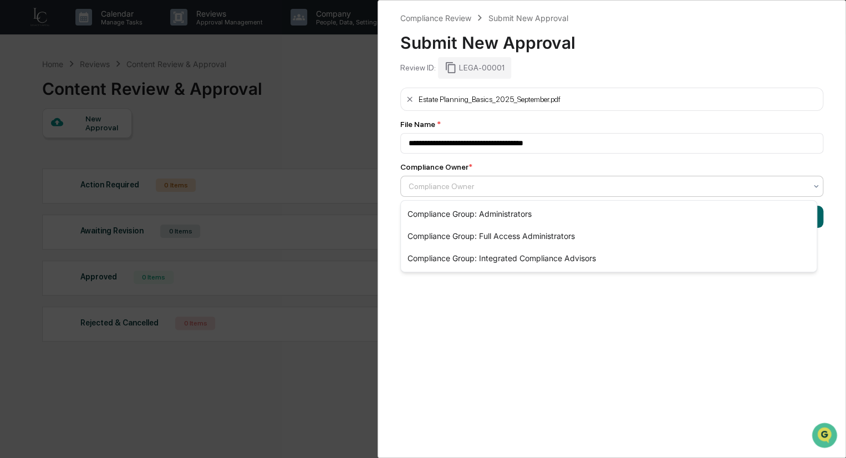
click at [549, 191] on div at bounding box center [606, 186] width 397 height 11
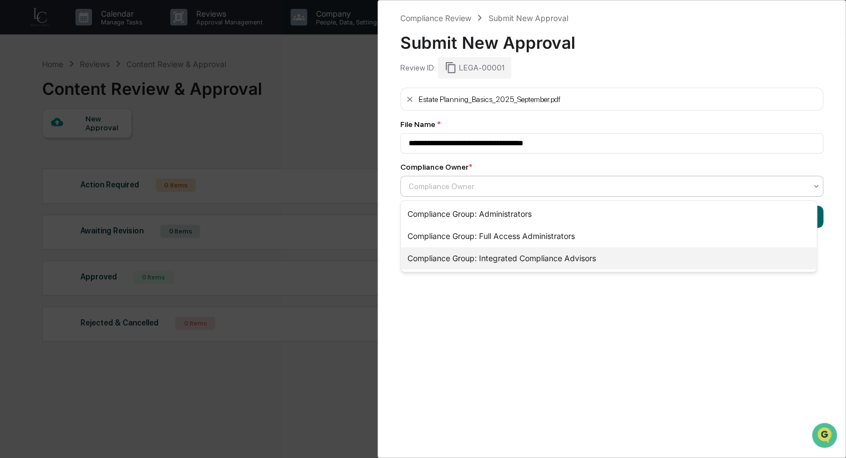
click at [468, 260] on div "Compliance Group: Integrated Compliance Advisors" at bounding box center [609, 258] width 416 height 22
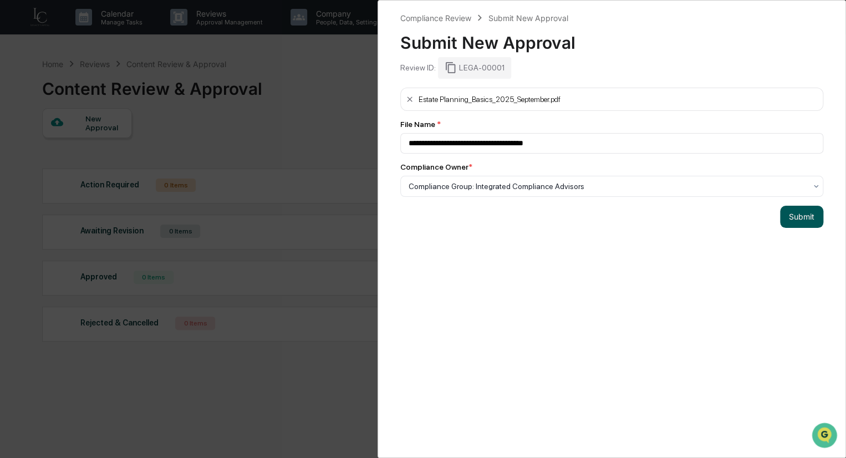
click at [808, 222] on button "Submit" at bounding box center [801, 217] width 43 height 22
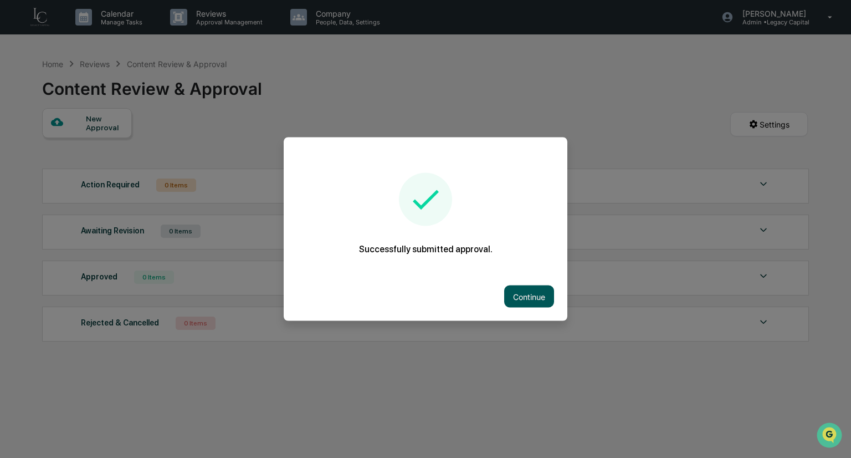
click at [534, 295] on button "Continue" at bounding box center [529, 296] width 50 height 22
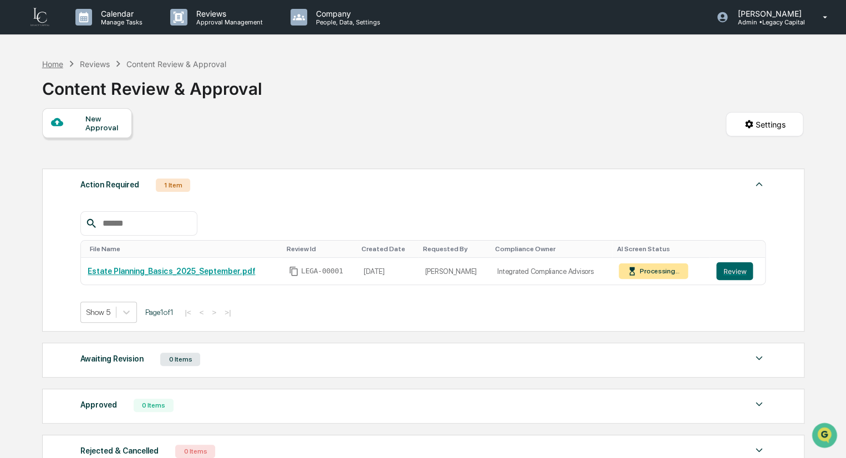
click at [48, 67] on div "Home" at bounding box center [52, 63] width 21 height 9
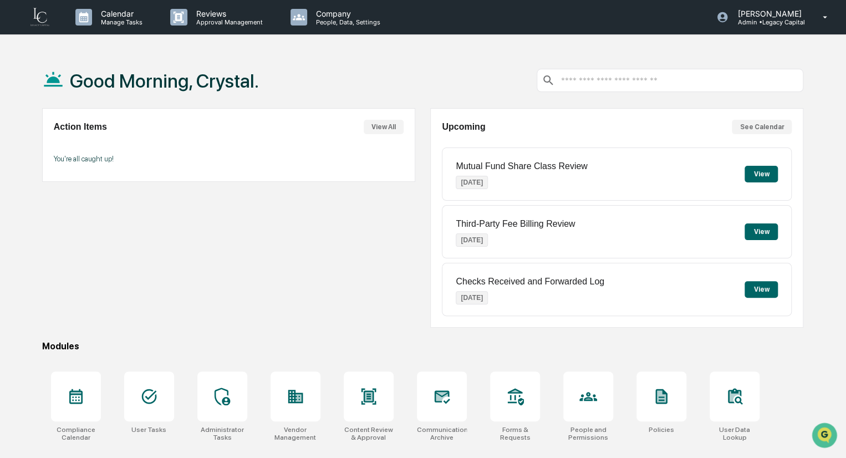
click at [772, 175] on button "View" at bounding box center [760, 174] width 33 height 17
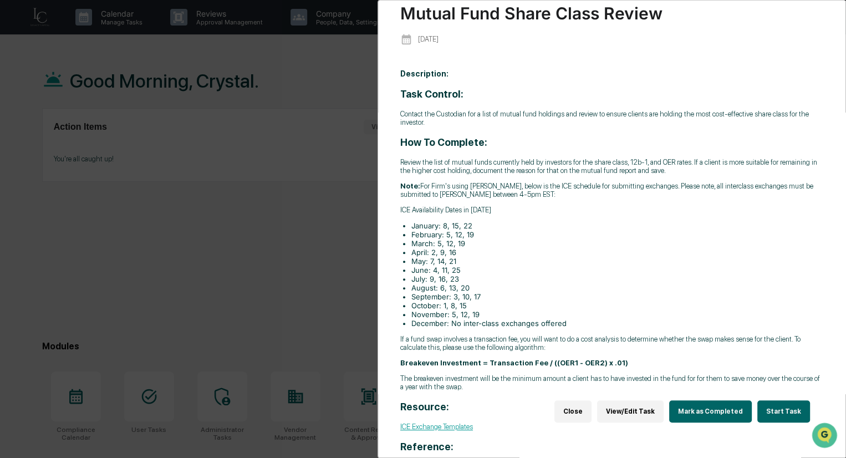
scroll to position [55, 0]
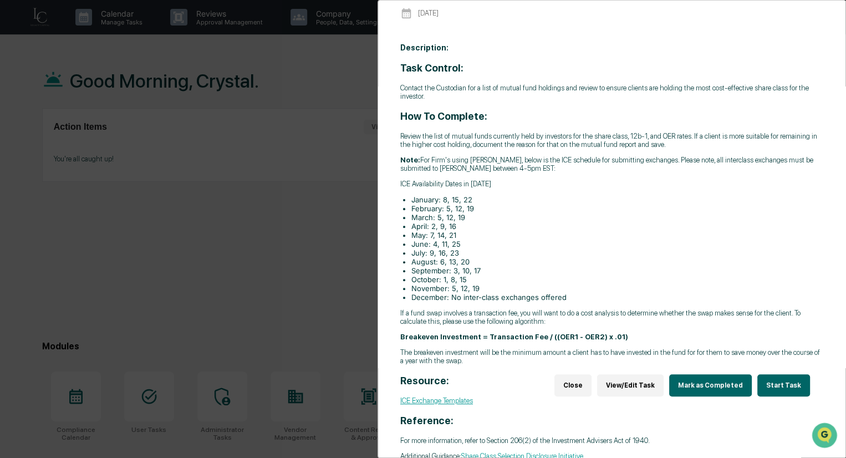
click at [774, 376] on button "Start Task" at bounding box center [783, 385] width 53 height 22
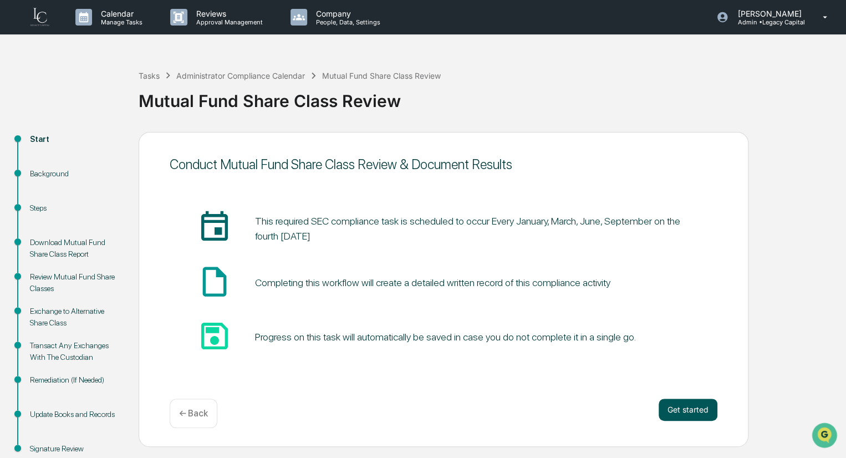
click at [679, 410] on button "Get started" at bounding box center [687, 409] width 59 height 22
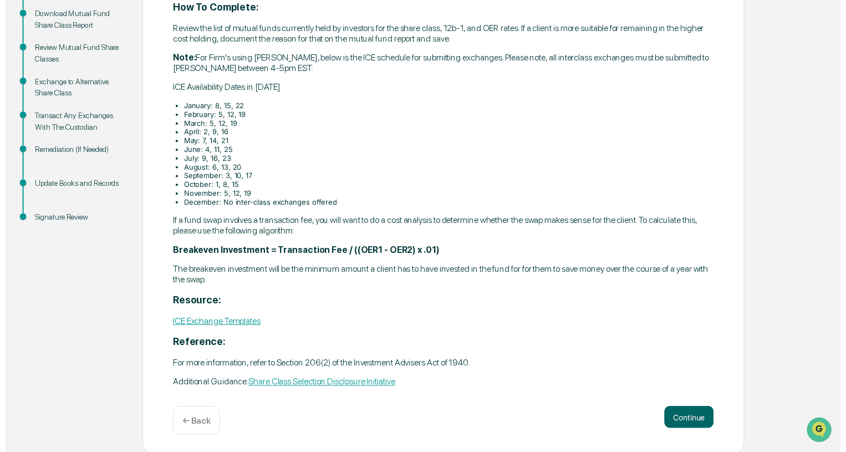
scroll to position [231, 0]
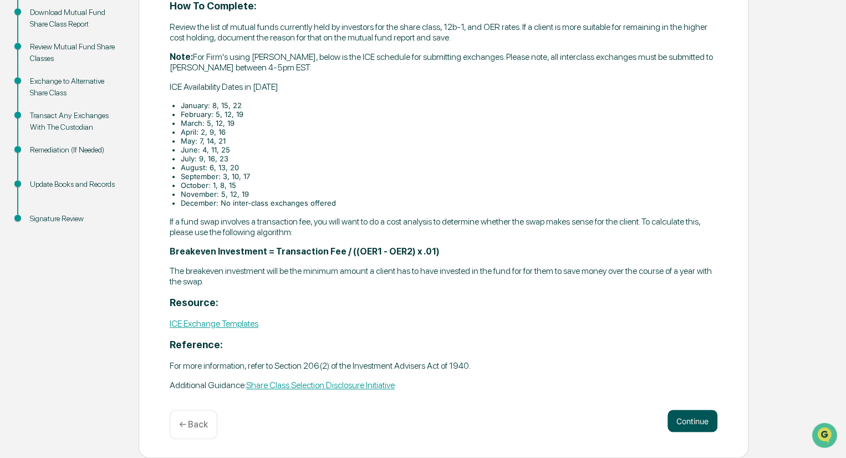
click at [708, 417] on button "Continue" at bounding box center [692, 420] width 50 height 22
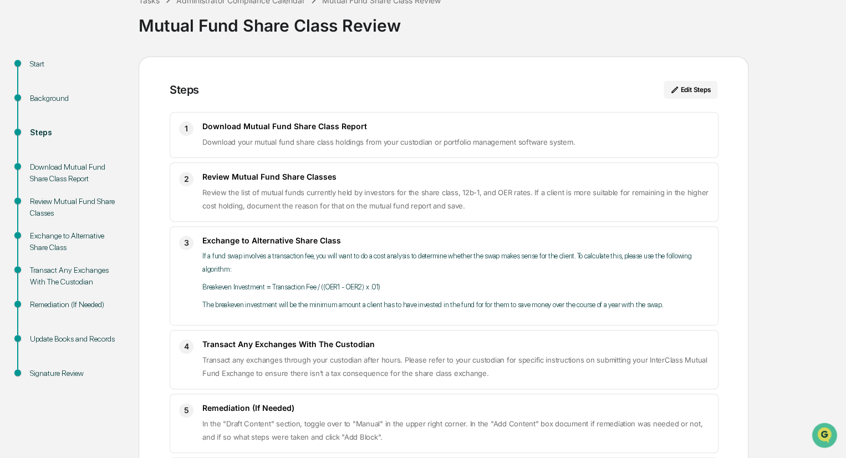
scroll to position [0, 0]
